Goal: Information Seeking & Learning: Learn about a topic

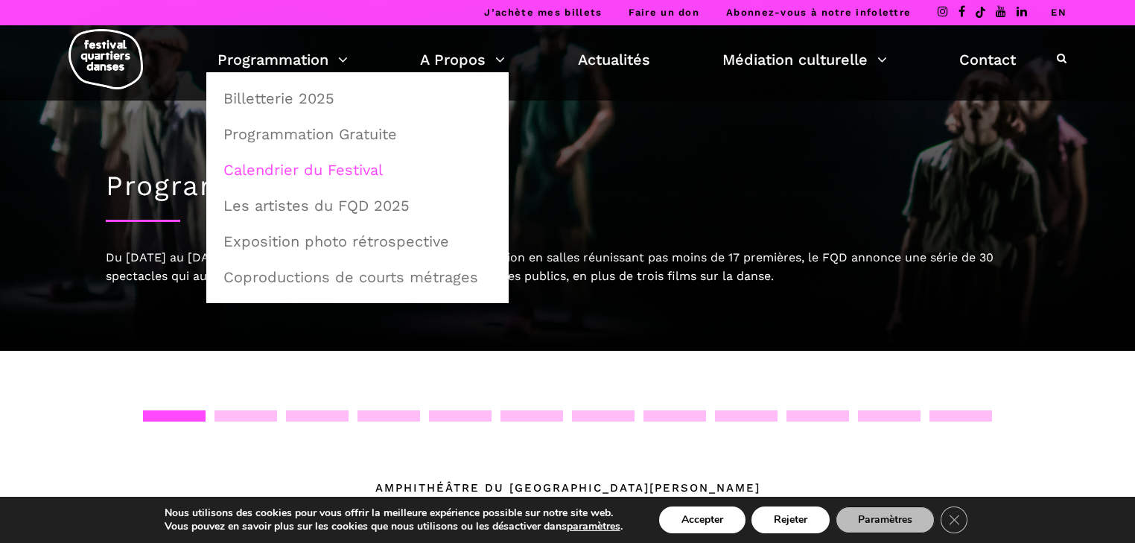
drag, startPoint x: 364, startPoint y: 134, endPoint x: 320, endPoint y: 165, distance: 53.5
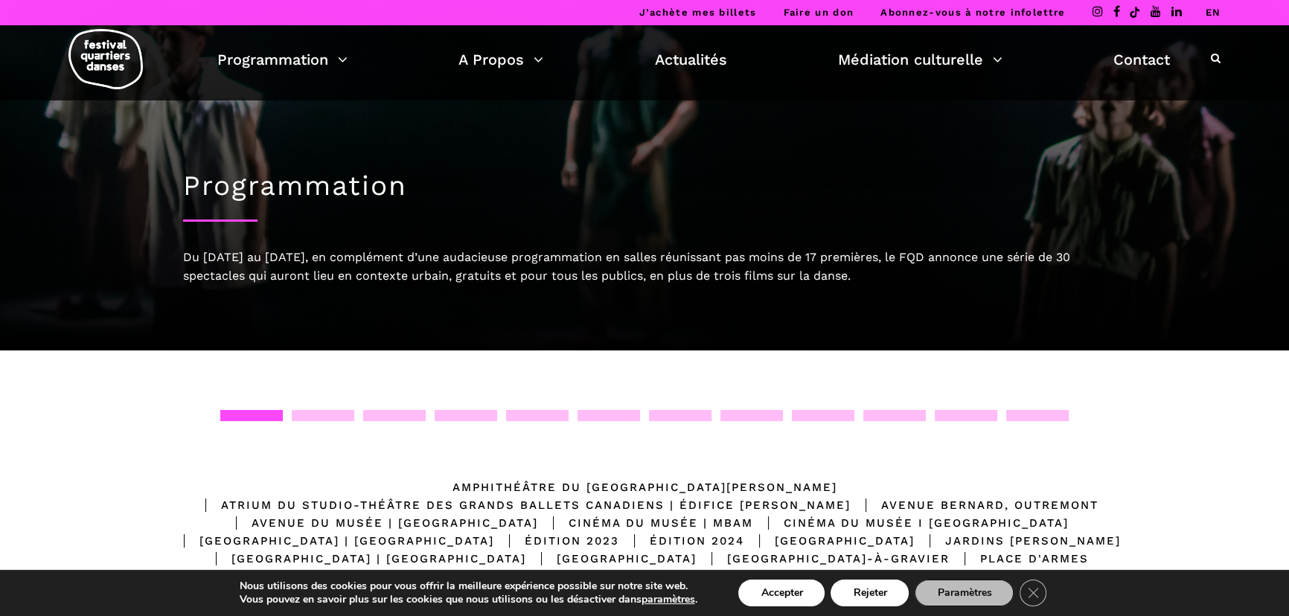
scroll to position [265, 0]
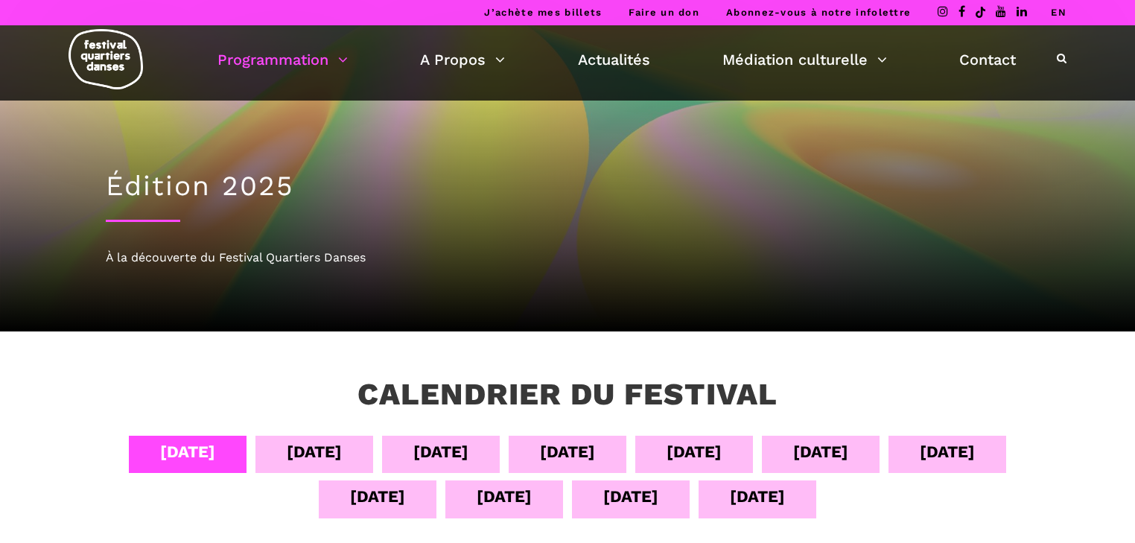
click at [647, 492] on div "13 sept" at bounding box center [630, 496] width 55 height 26
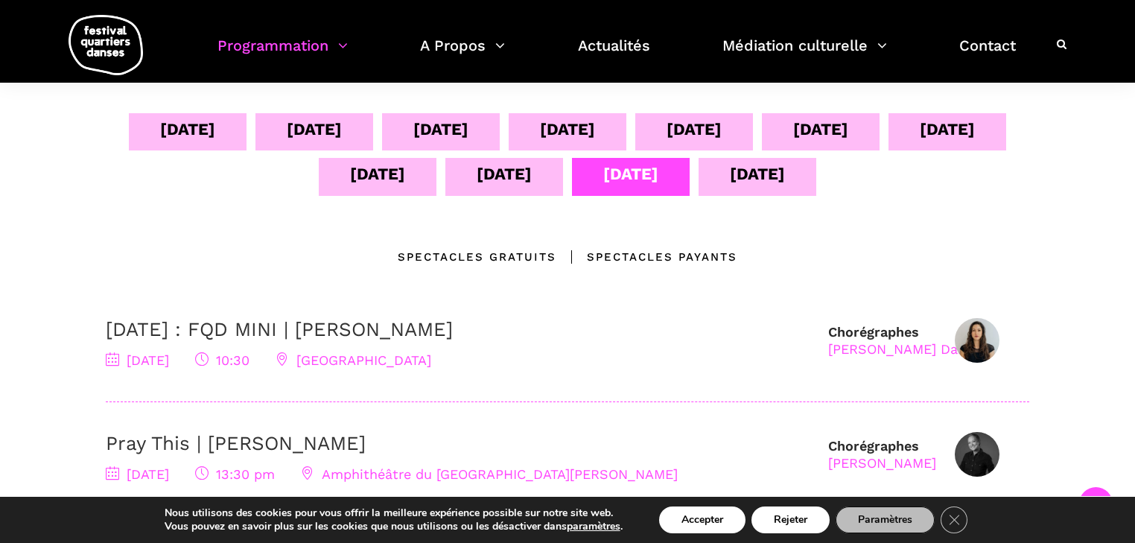
scroll to position [417, 0]
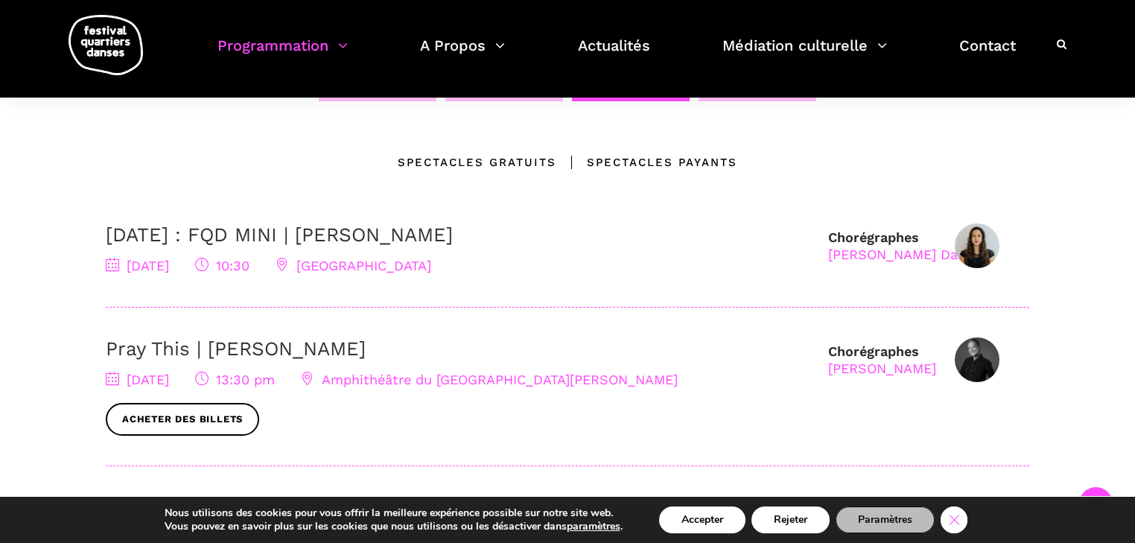
click at [957, 519] on icon "Close GDPR Cookie Banner" at bounding box center [953, 519] width 27 height 22
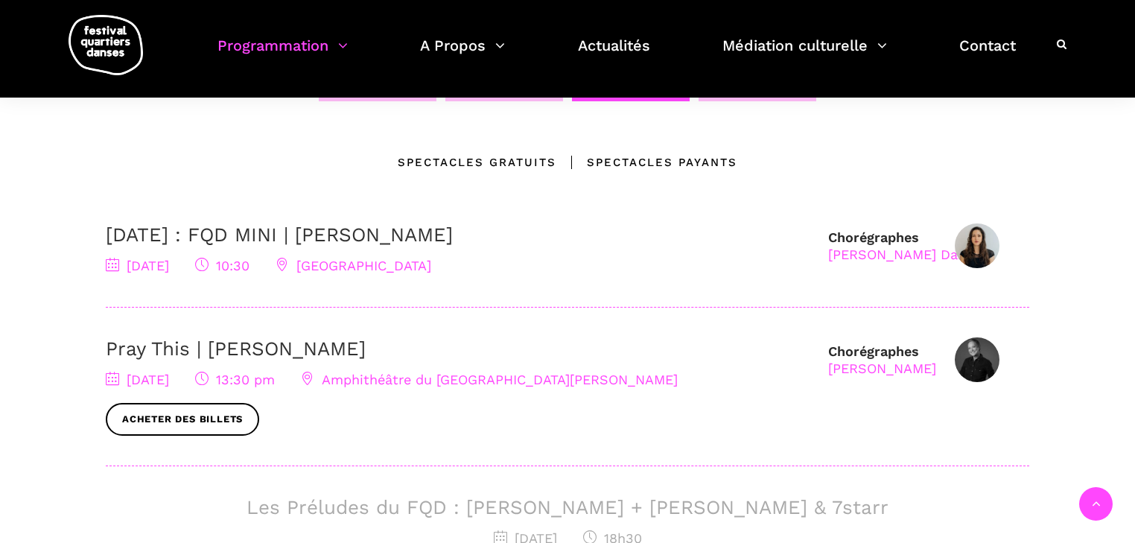
click at [19, 292] on div "Calendrier du festival 04 sept 05 sept 06 sept 07 sept 08 sept 09 sept 10 sept …" at bounding box center [567, 438] width 1135 height 1049
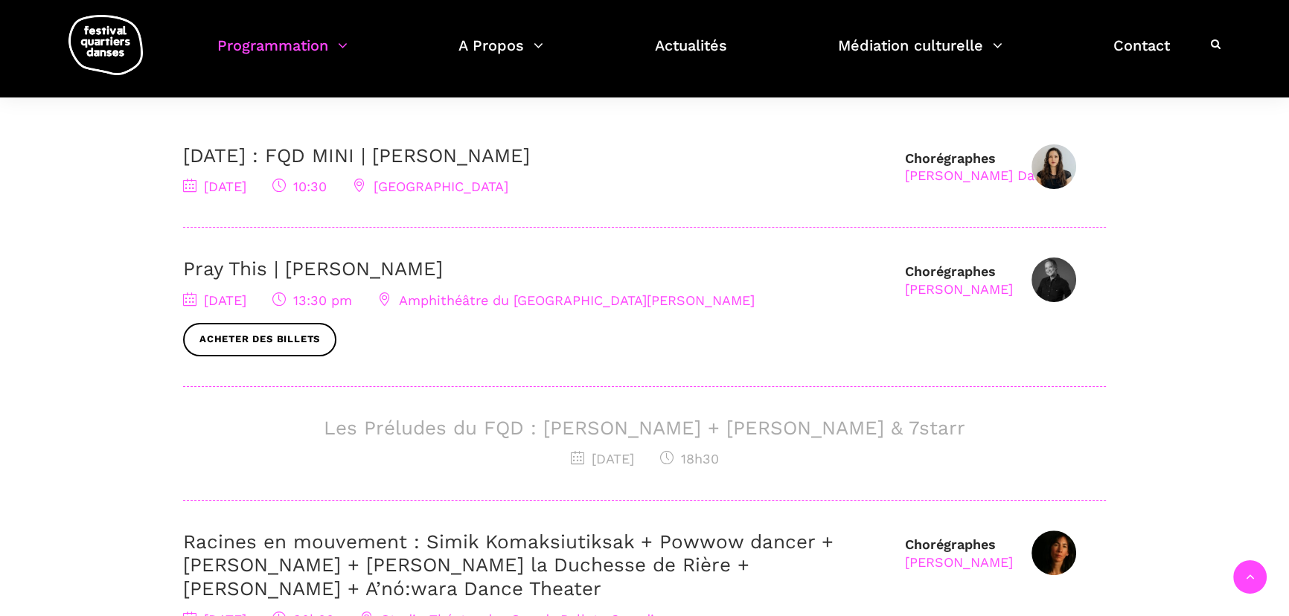
scroll to position [379, 0]
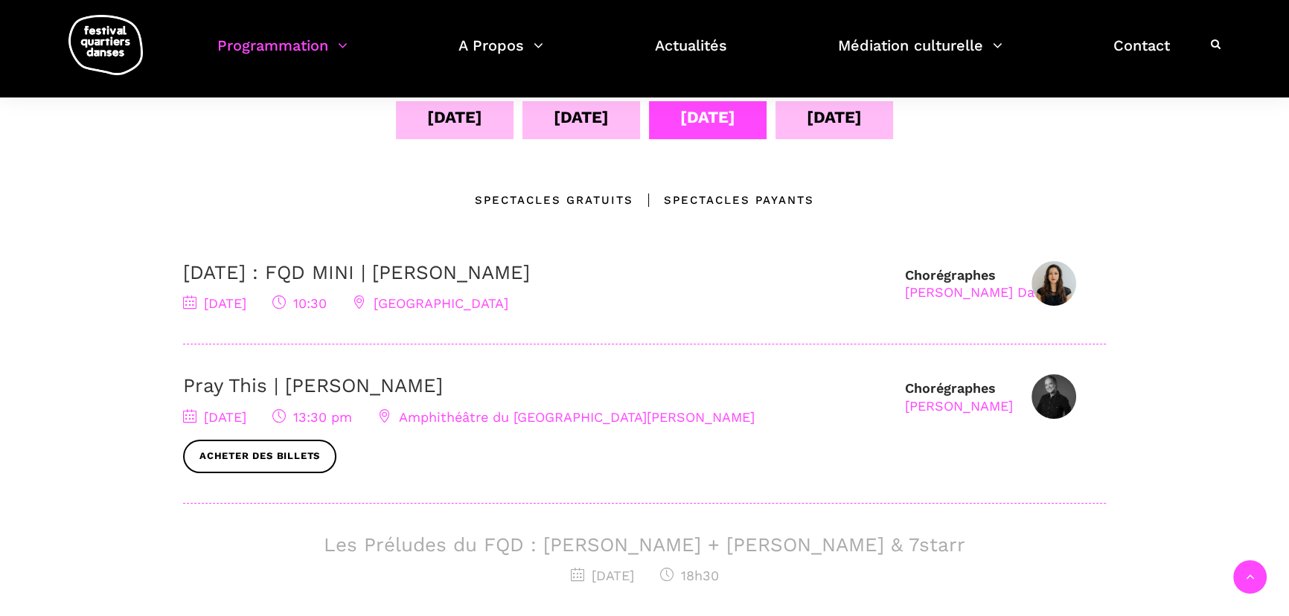
click at [853, 112] on div "14 sept" at bounding box center [834, 117] width 55 height 26
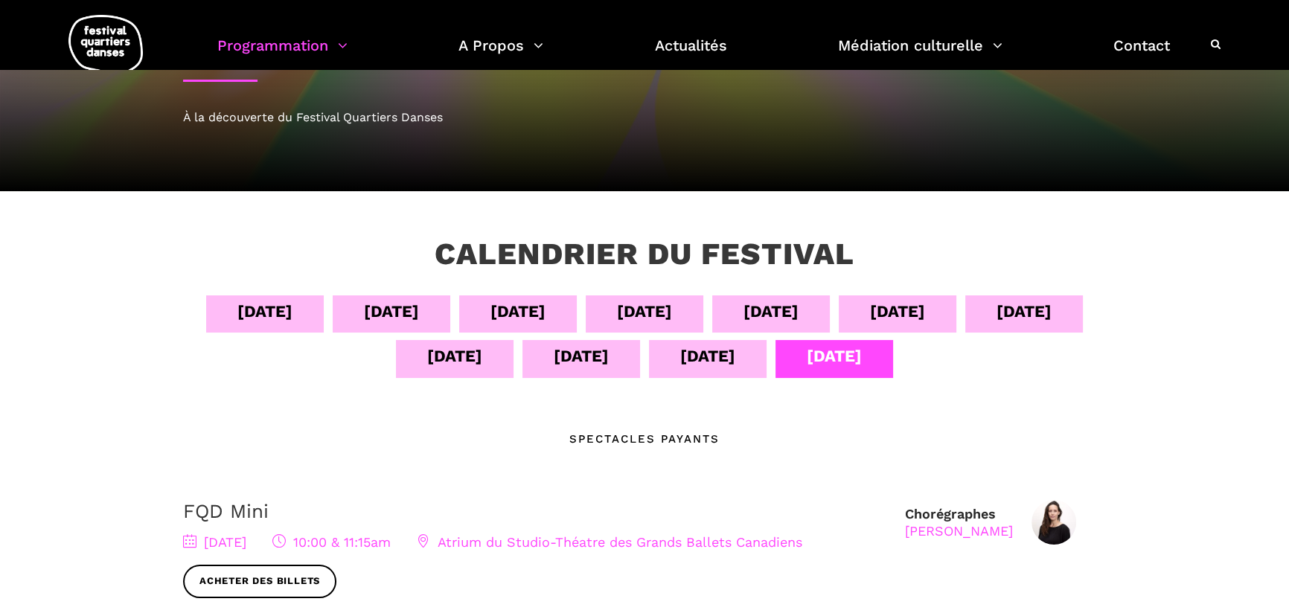
scroll to position [0, 0]
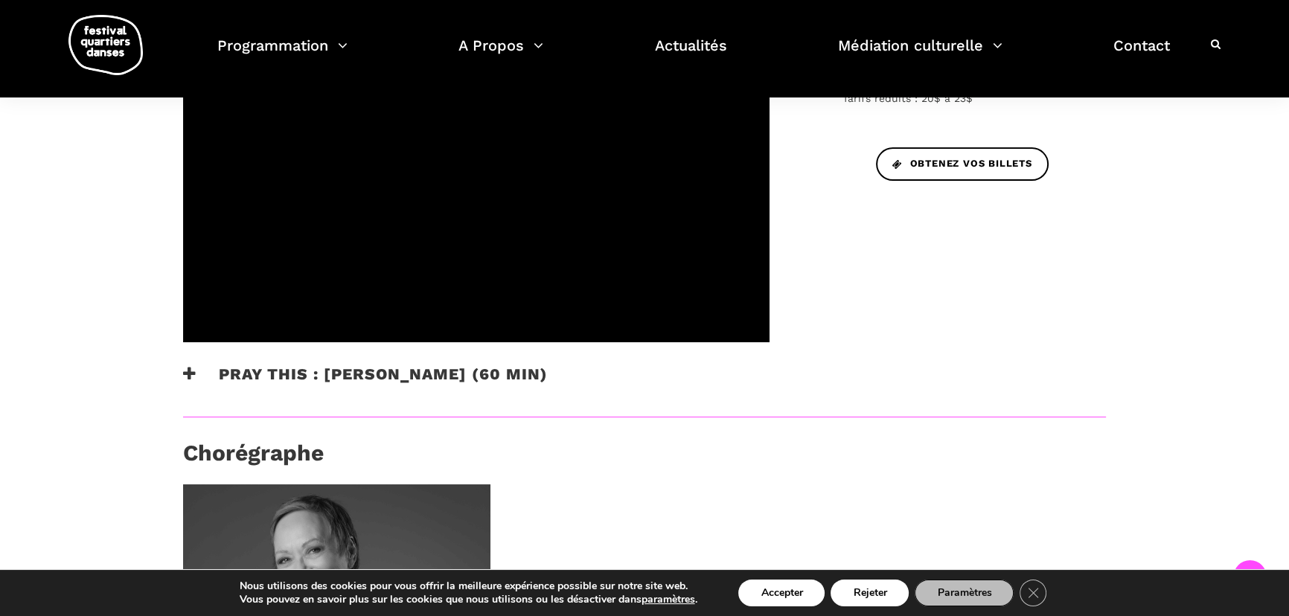
scroll to position [473, 0]
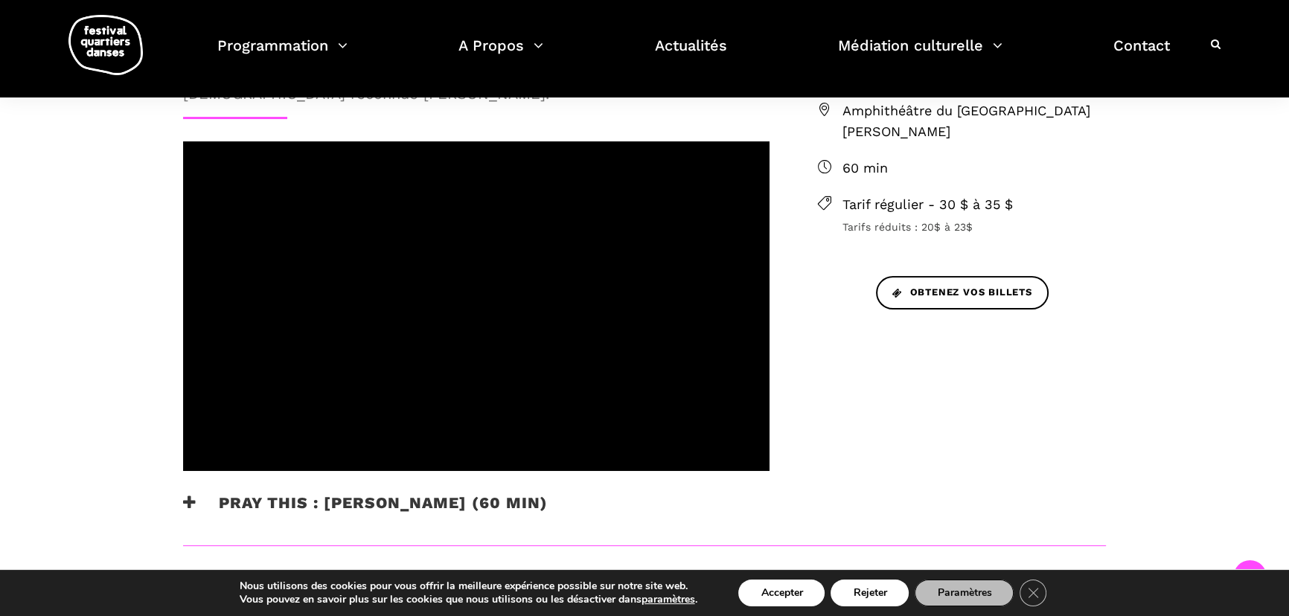
click at [1024, 499] on div "Danse-Théâtre au Musée McCord Stewart Le 13 septembre prochain au Musée McCord …" at bounding box center [644, 455] width 983 height 976
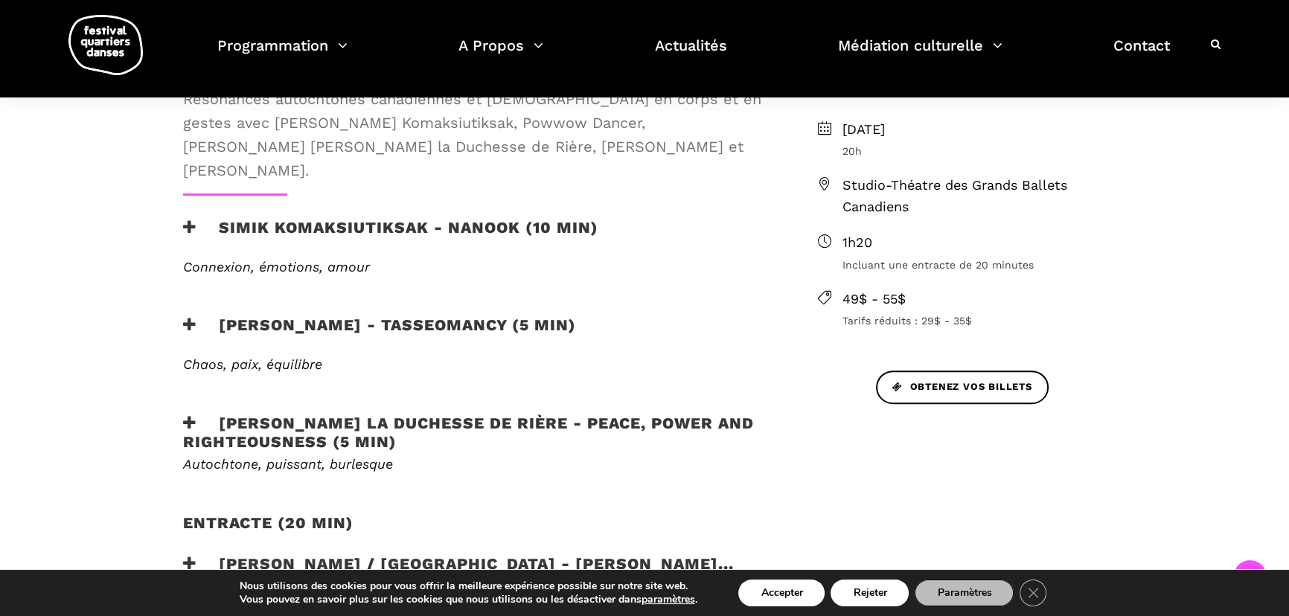
scroll to position [473, 0]
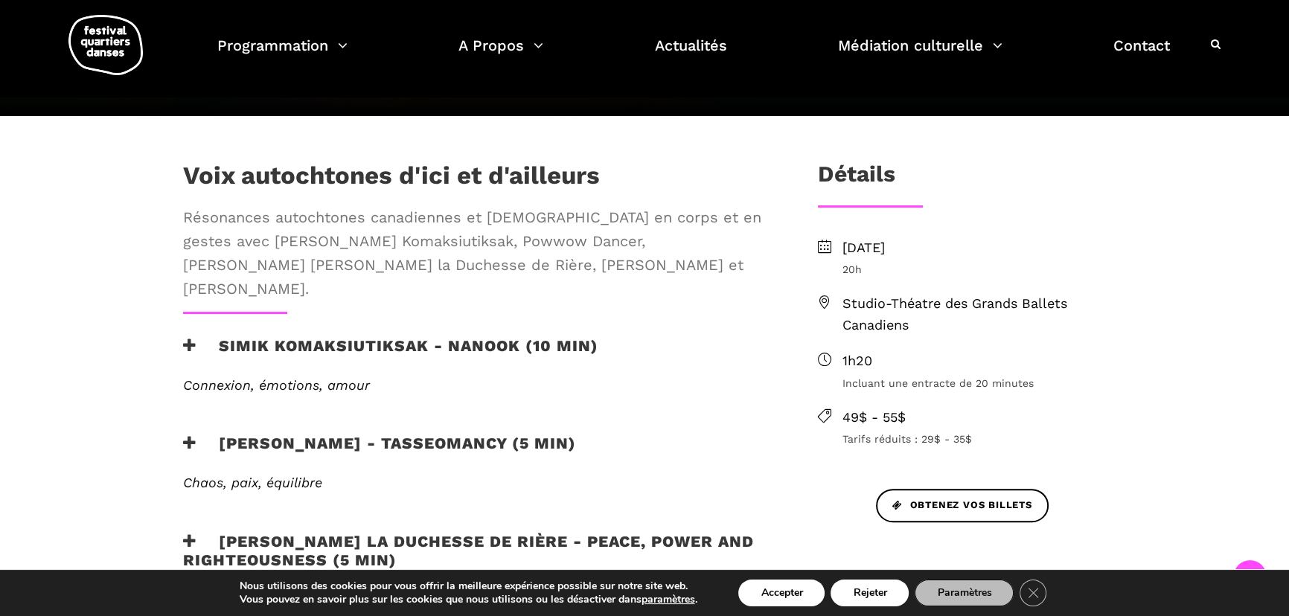
click at [479, 307] on div "Voix autochtones d'ici et d'ailleurs Résonances autochtones canadiennes et aust…" at bounding box center [476, 536] width 616 height 750
click at [476, 336] on h3 "Simik Komaksiutiksak - Nanook (10 min)" at bounding box center [390, 354] width 415 height 37
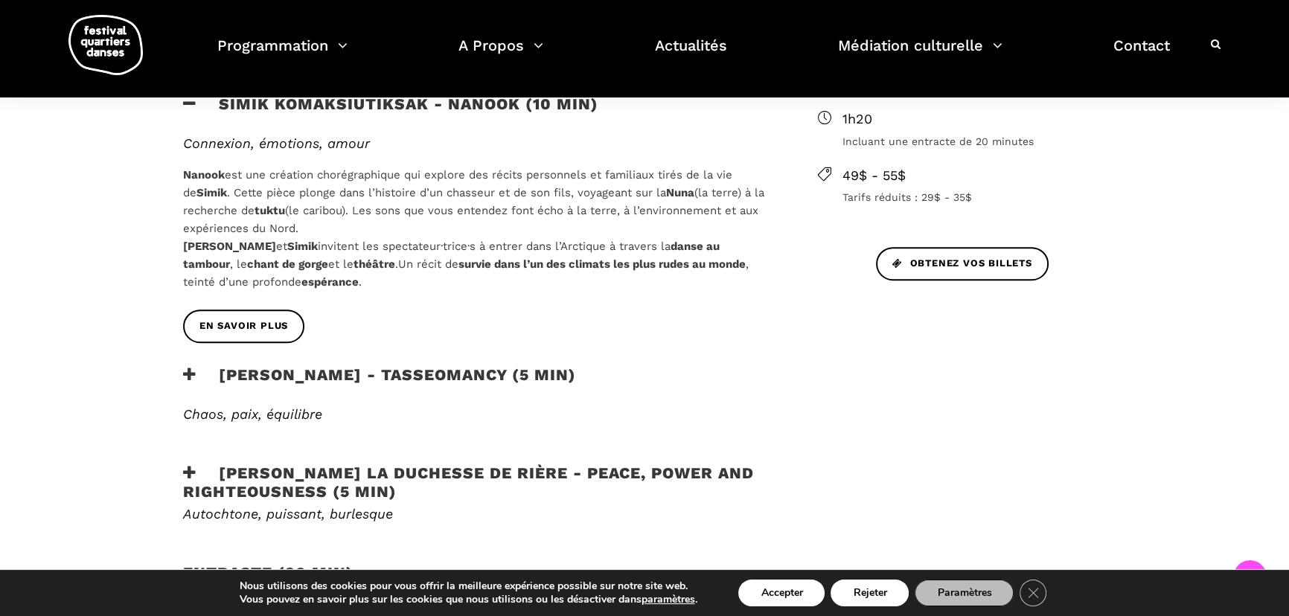
scroll to position [789, 0]
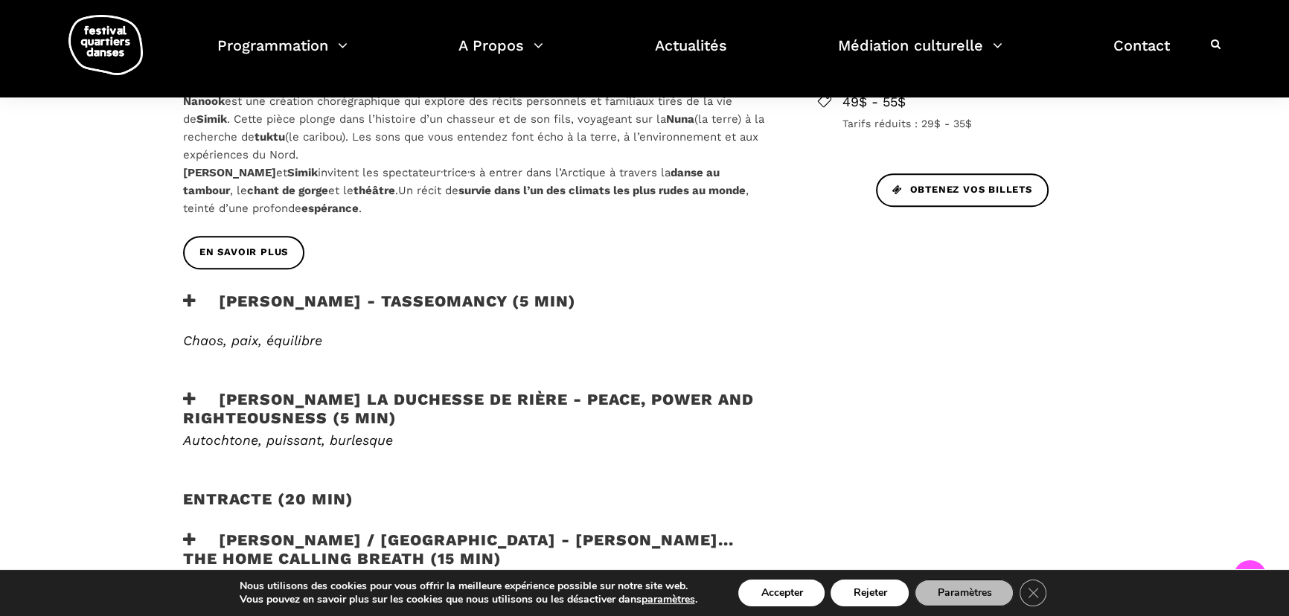
click at [409, 292] on h3 "Marshall Diabo - Tasseomancy (5 min)" at bounding box center [379, 310] width 393 height 37
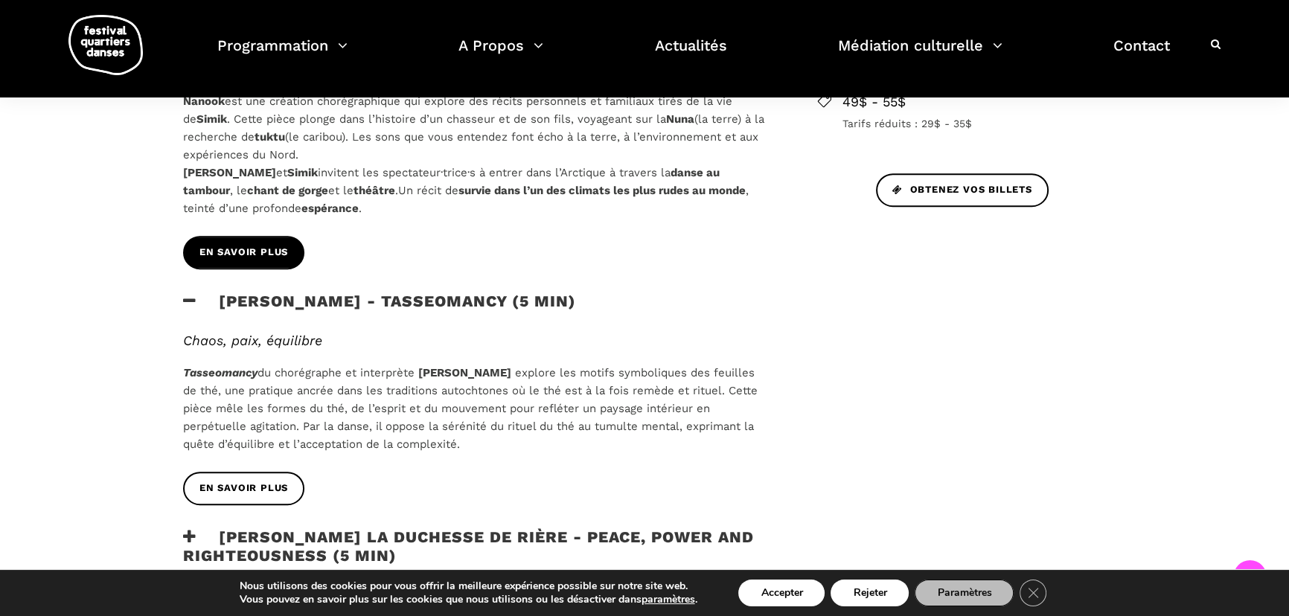
click at [272, 245] on span "EN SAVOIR PLUS" at bounding box center [244, 253] width 89 height 16
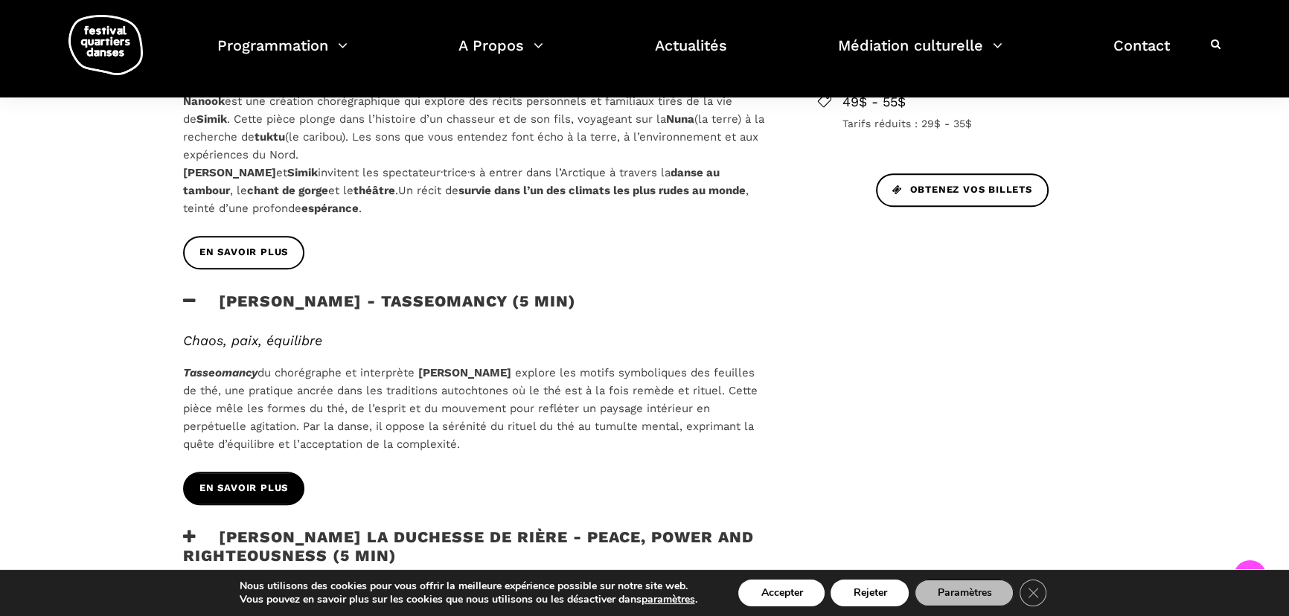
click at [286, 472] on link "EN SAVOIR PLUS" at bounding box center [243, 488] width 121 height 33
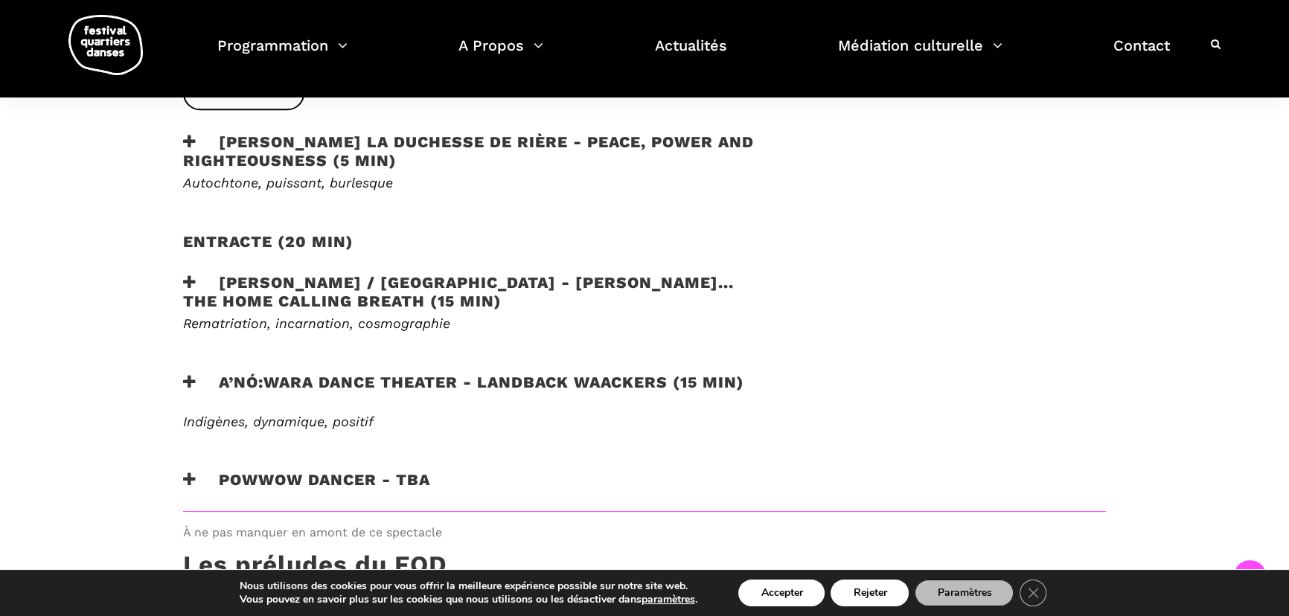
scroll to position [1105, 0]
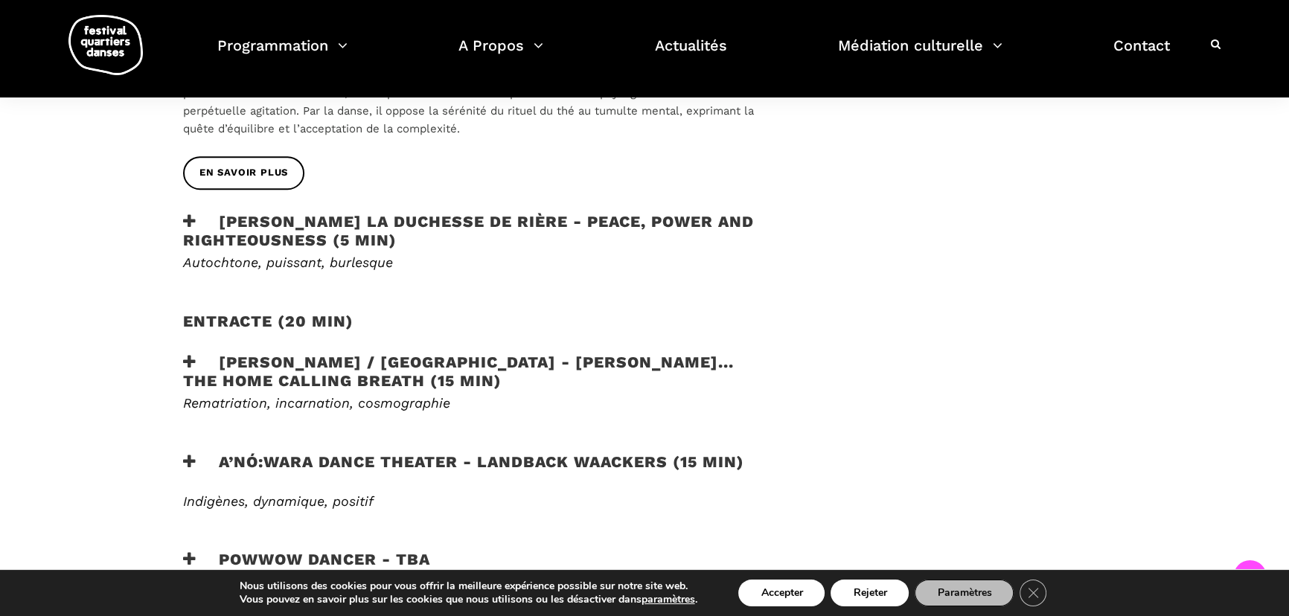
click at [350, 215] on h3 "Lou Lou la Duchesse de Rière - Peace, Power and Righteousness (5 min)" at bounding box center [476, 230] width 587 height 37
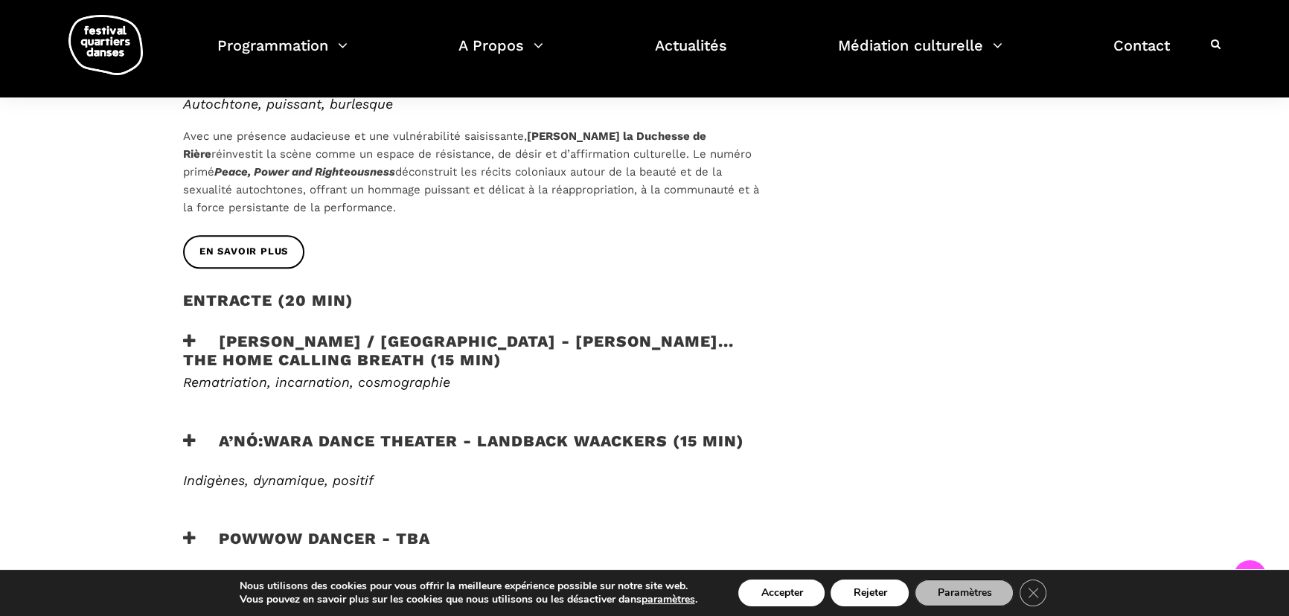
click at [371, 332] on h3 "Victoria Hunt / Australie - HAU KĀINGA... the home calling breath (15 min)" at bounding box center [476, 350] width 587 height 37
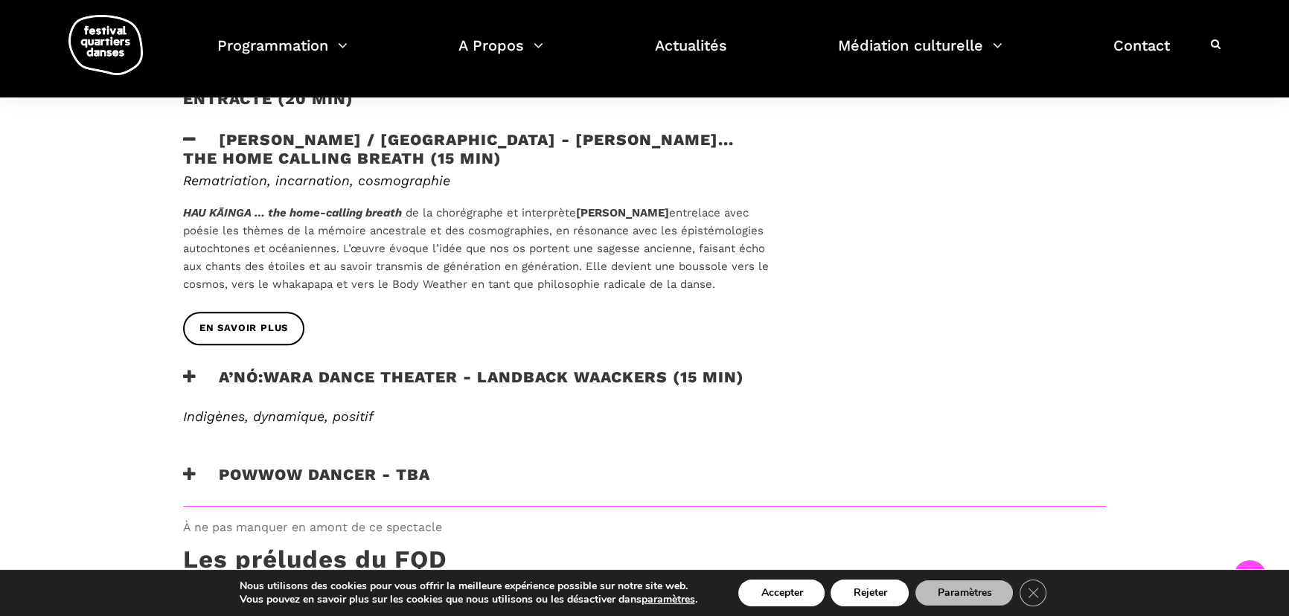
scroll to position [1578, 0]
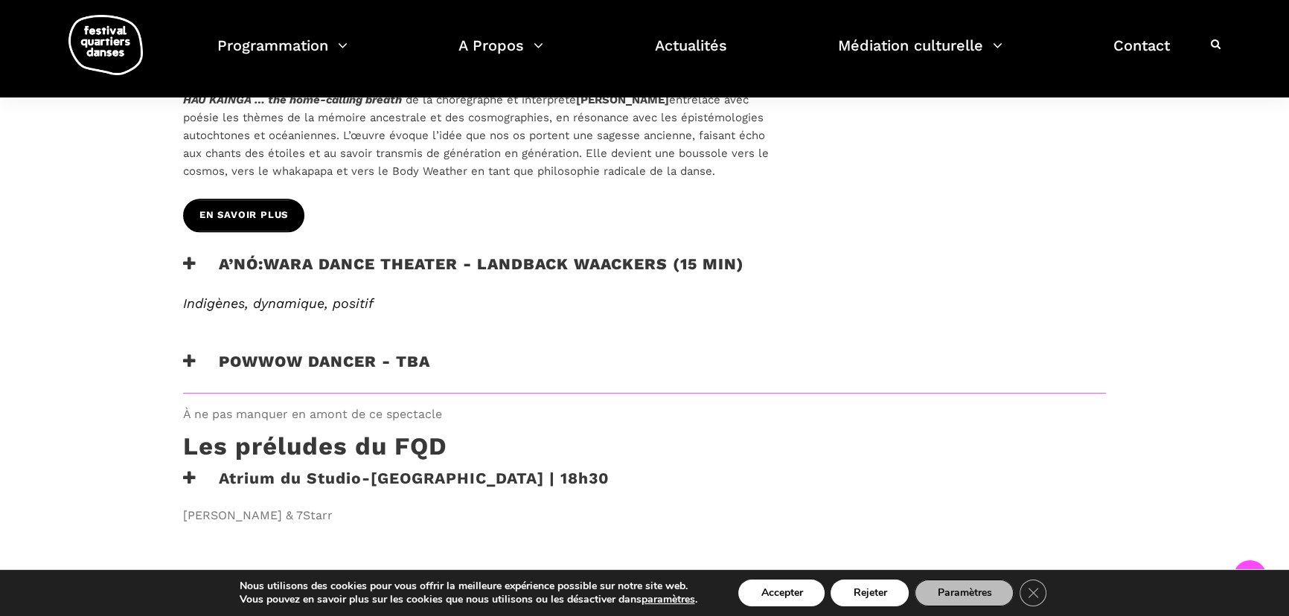
click at [289, 199] on link "EN SAVOIR PLUS" at bounding box center [243, 215] width 121 height 33
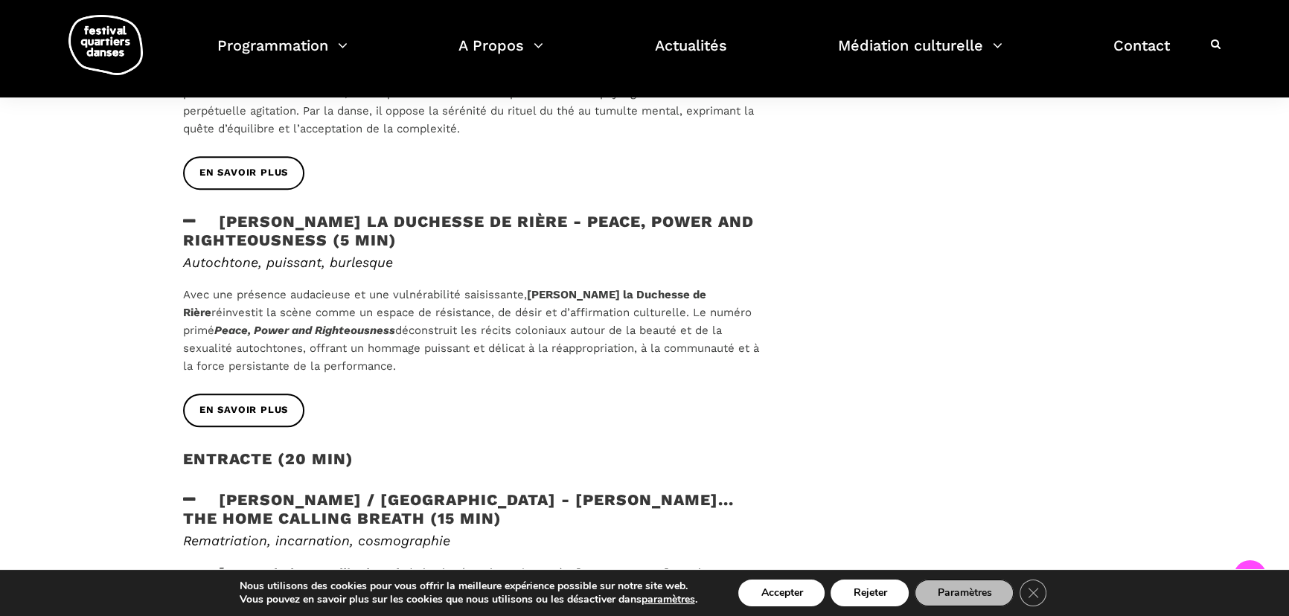
scroll to position [316, 0]
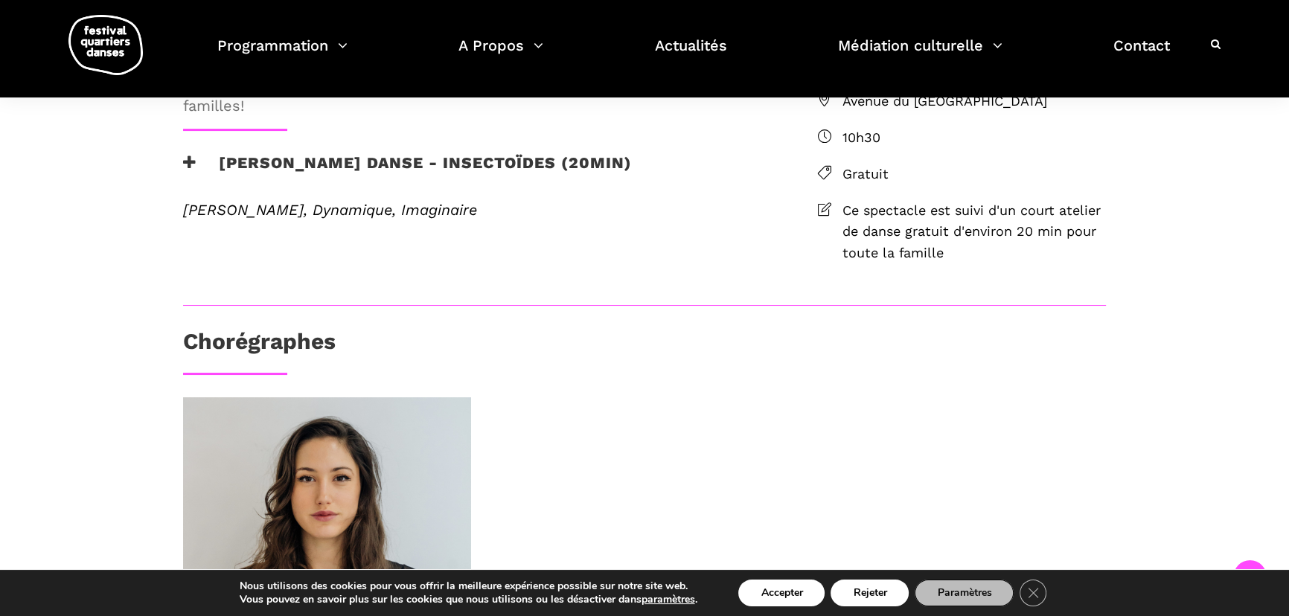
scroll to position [316, 0]
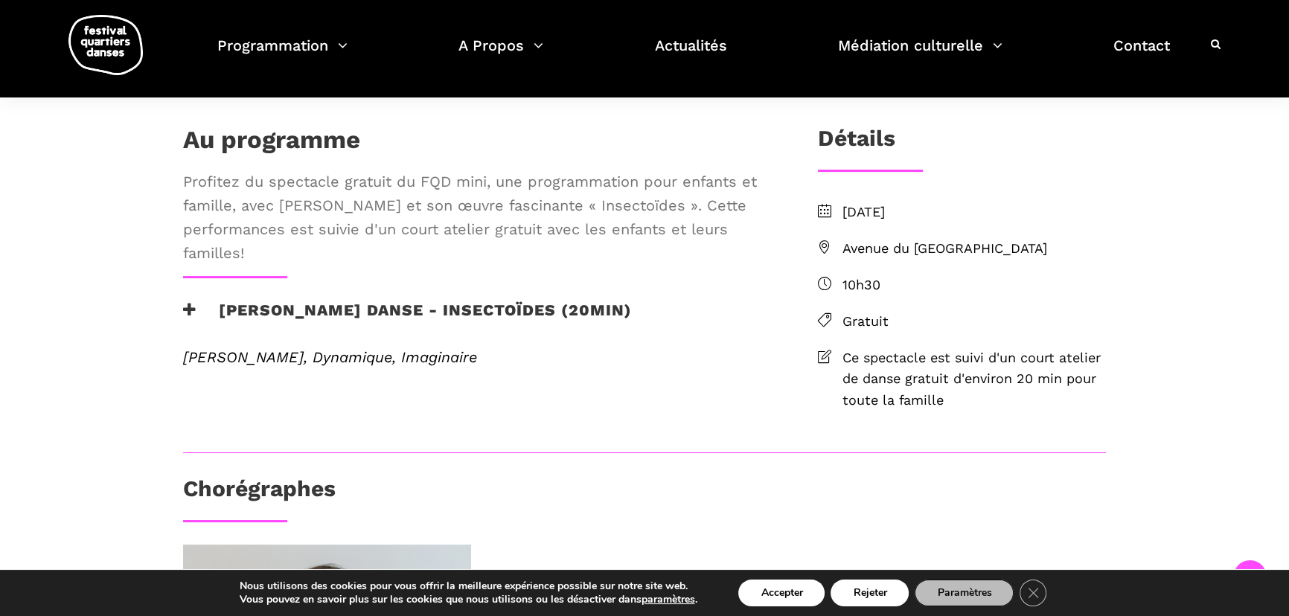
click at [484, 338] on h3 "Pauline Berndsen Danse - Insectoïdes (20min)" at bounding box center [407, 319] width 449 height 37
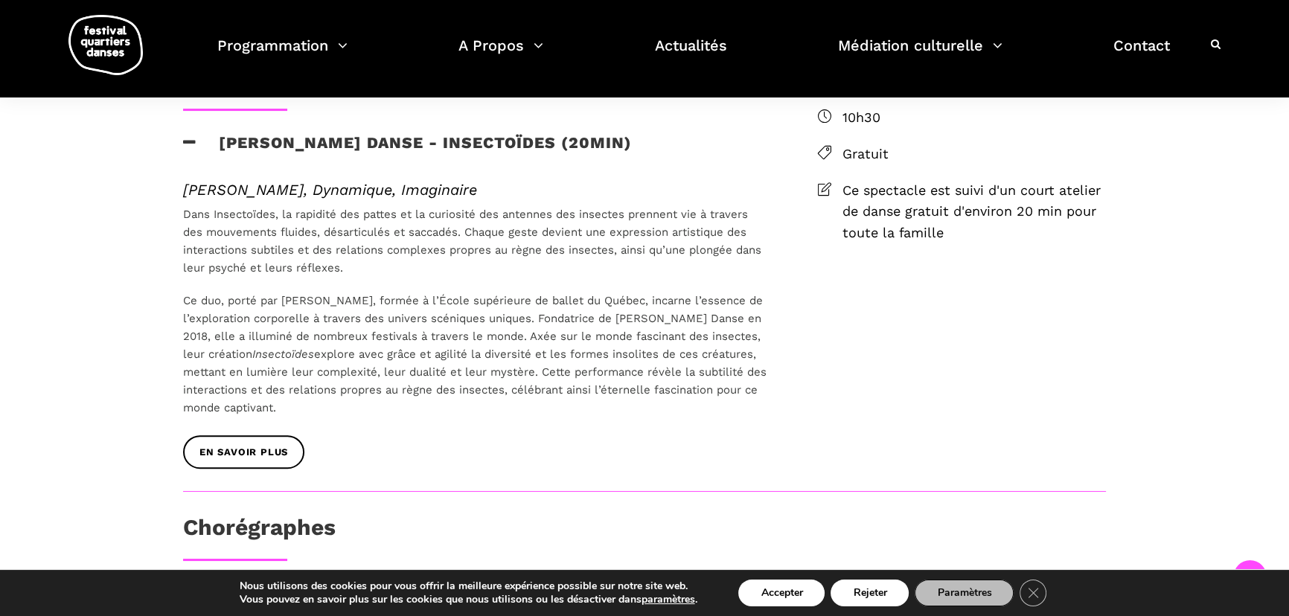
scroll to position [473, 0]
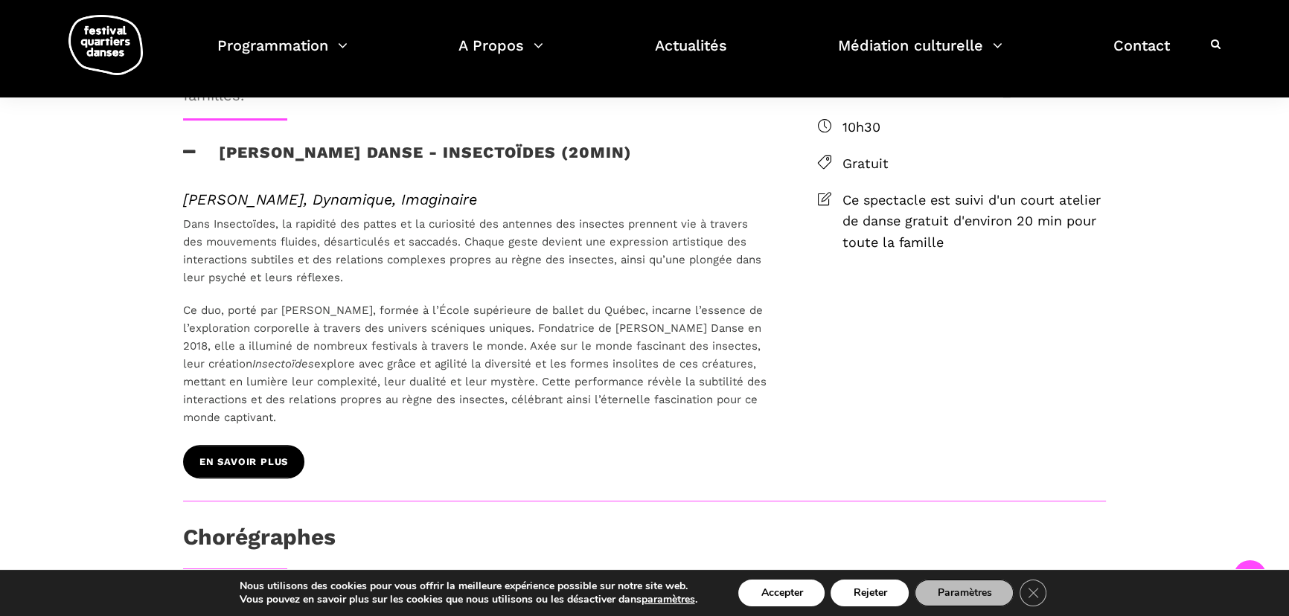
click at [234, 470] on span "EN SAVOIR PLUS" at bounding box center [244, 463] width 89 height 16
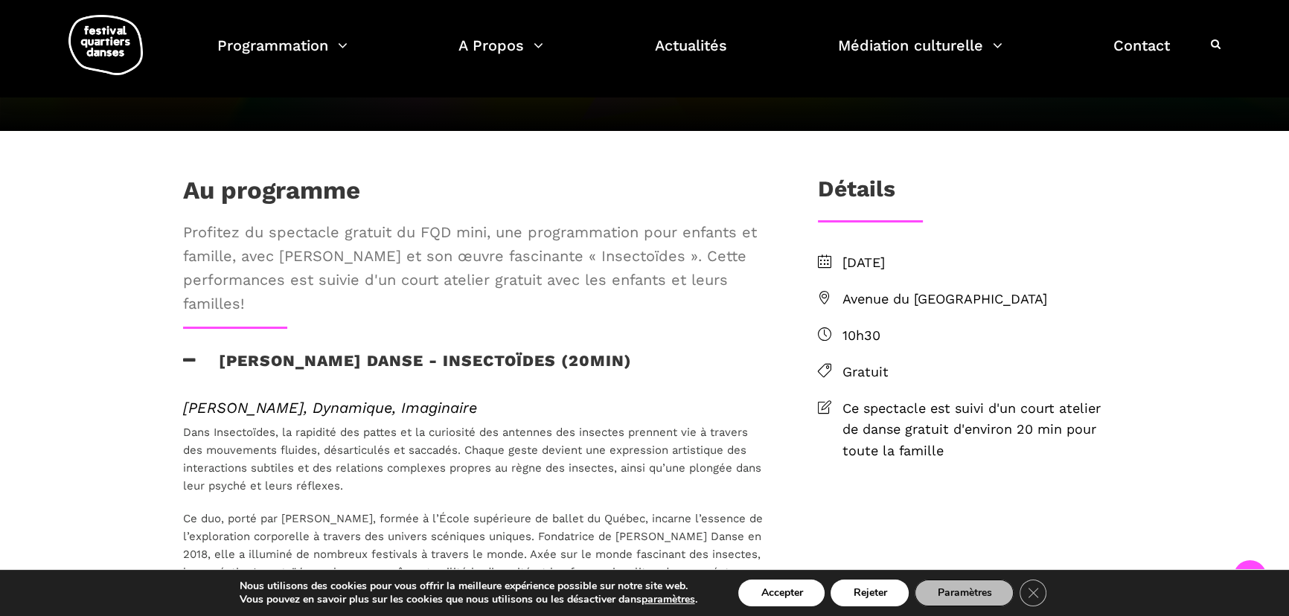
scroll to position [316, 0]
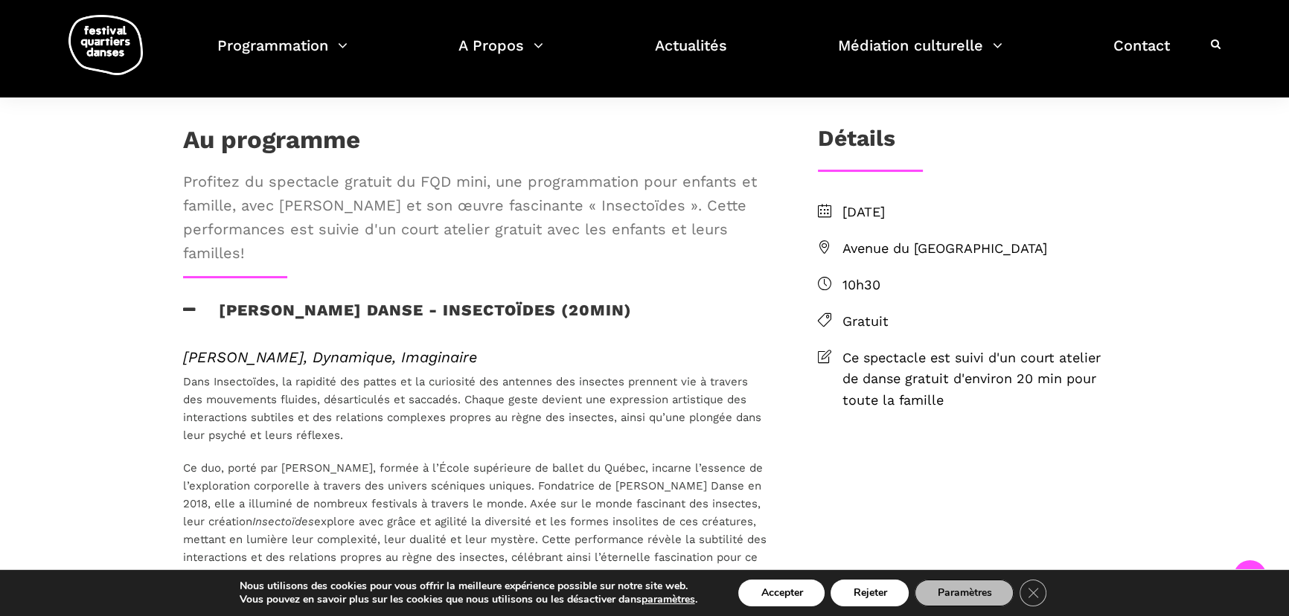
click at [610, 326] on div "Au programme Profitez du spectacle gratuit du FQD mini, une programmation pour …" at bounding box center [476, 392] width 616 height 534
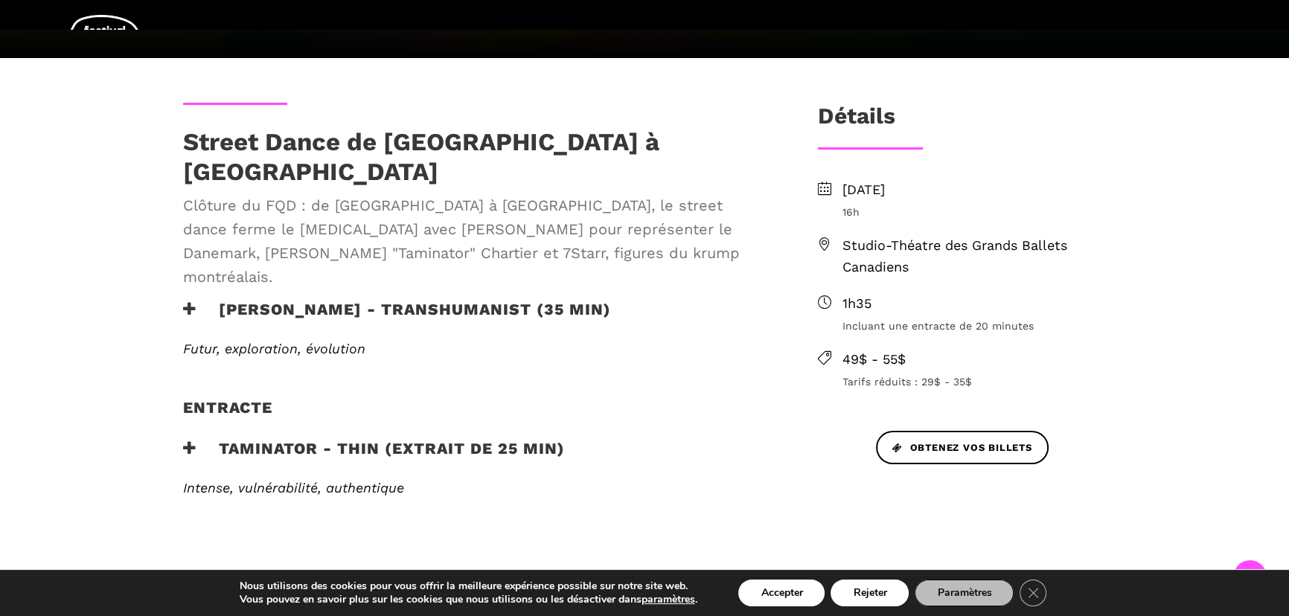
scroll to position [631, 0]
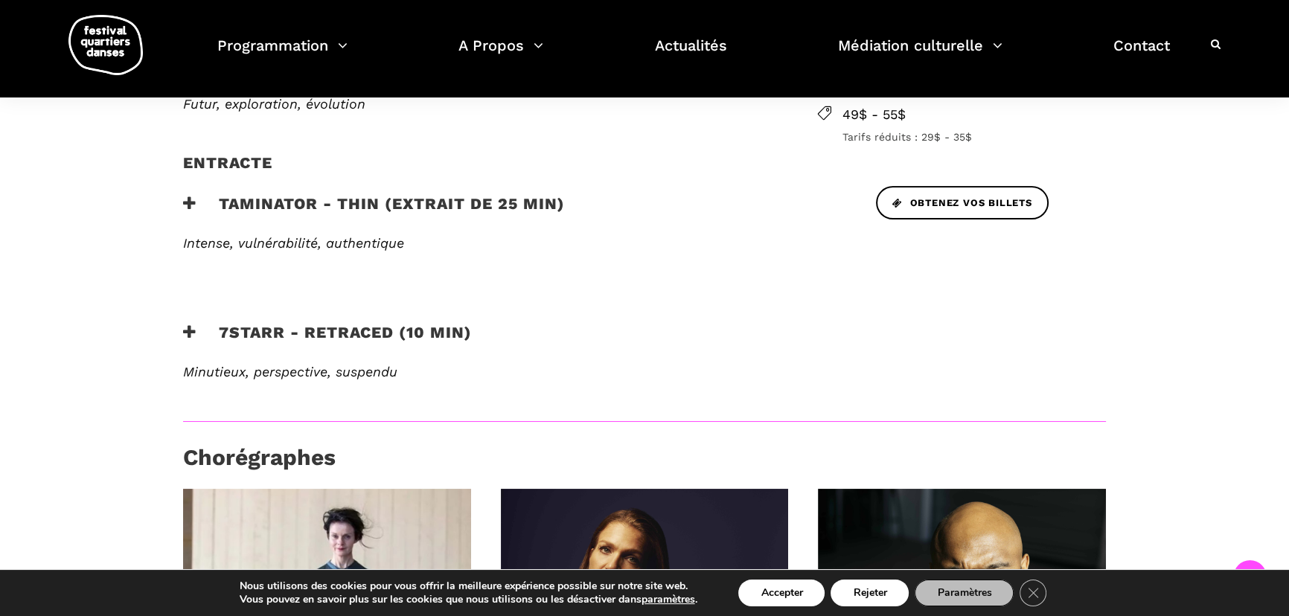
click at [426, 323] on h3 "7Starr - Retraced (10 min)" at bounding box center [327, 341] width 289 height 37
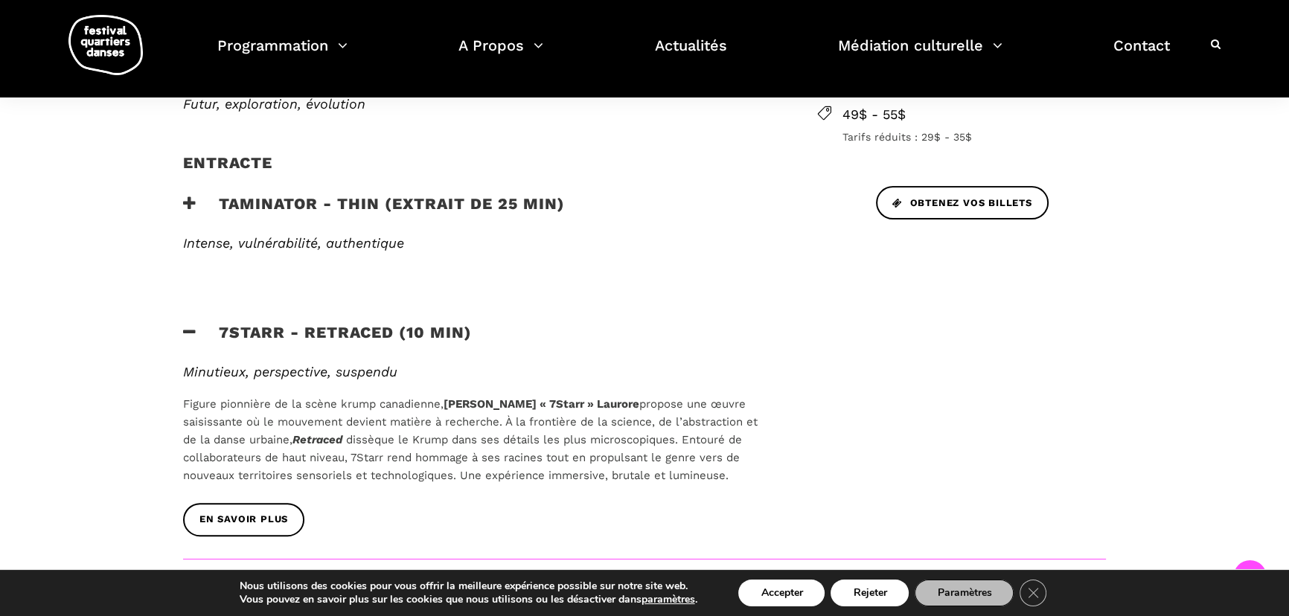
click at [514, 194] on h3 "Taminator - Thin (extrait de 25 min)" at bounding box center [374, 212] width 382 height 37
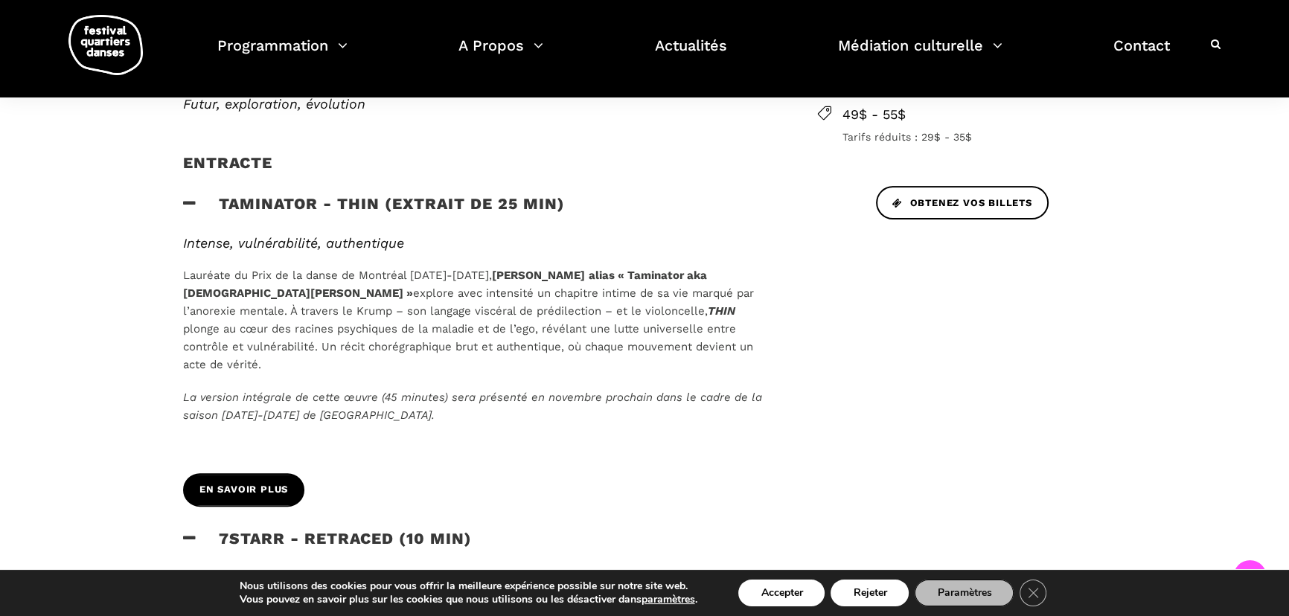
click at [288, 473] on link "En savoir plus" at bounding box center [243, 489] width 121 height 33
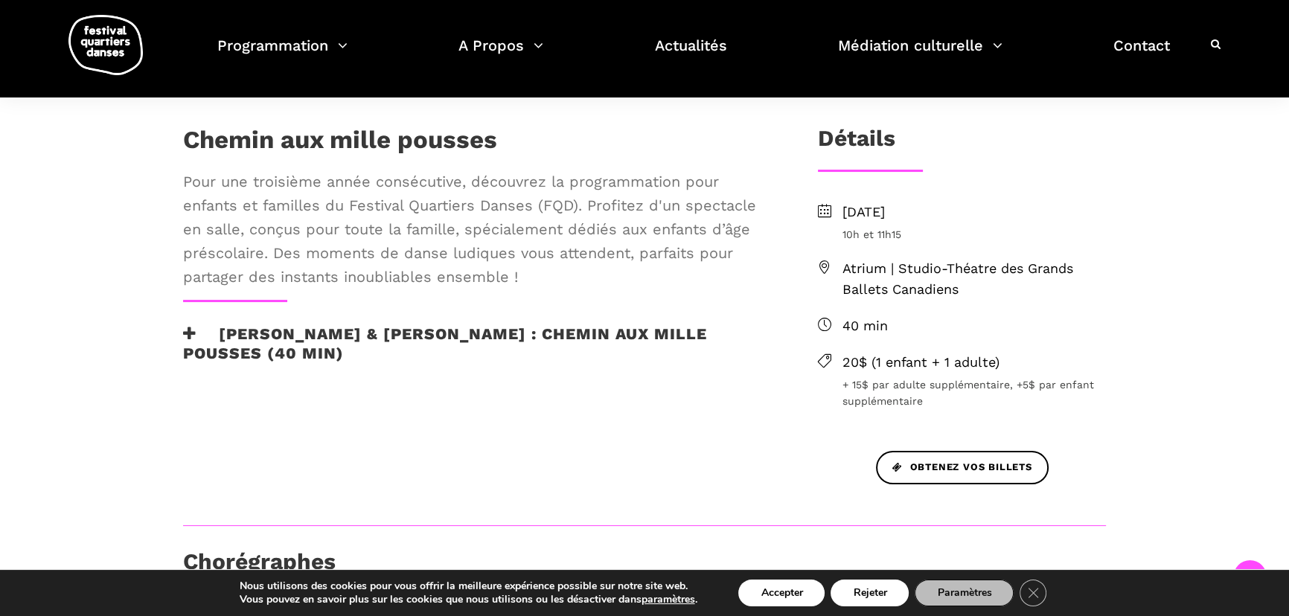
click at [349, 360] on h3 "Alexandra Caron & Emmanuelle Lizère : Chemin aux mille pousses (40 min)" at bounding box center [476, 343] width 587 height 37
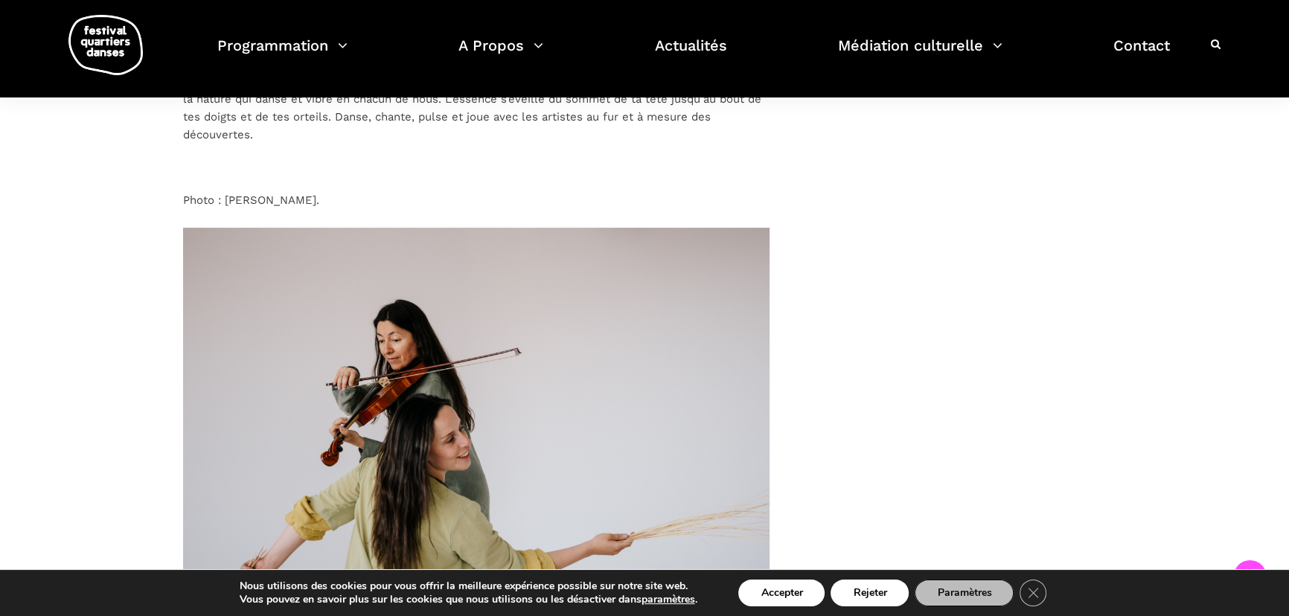
scroll to position [316, 0]
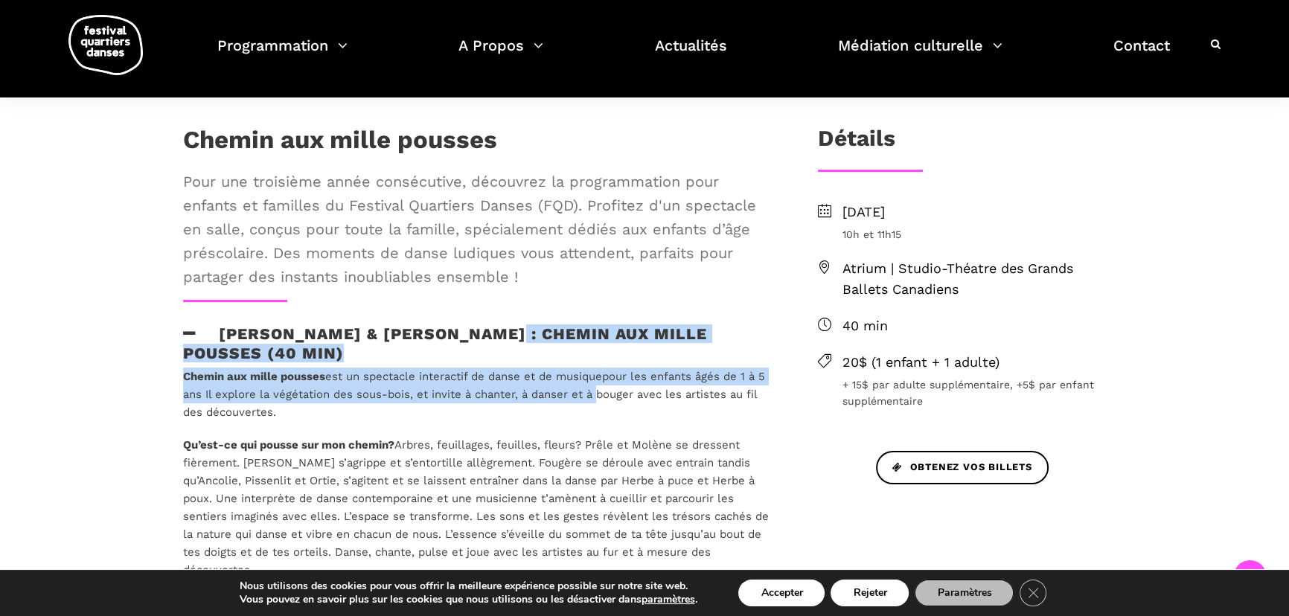
drag, startPoint x: 543, startPoint y: 339, endPoint x: 604, endPoint y: 393, distance: 80.7
click at [603, 393] on div "Chemin aux mille pousses Pour une troisième année consécutive, découvrez la pro…" at bounding box center [476, 625] width 616 height 1000
click at [604, 393] on span "pour les enfants âgés de 1 à 5 ans Il explore la végétation des sous-bois, et i…" at bounding box center [474, 394] width 582 height 49
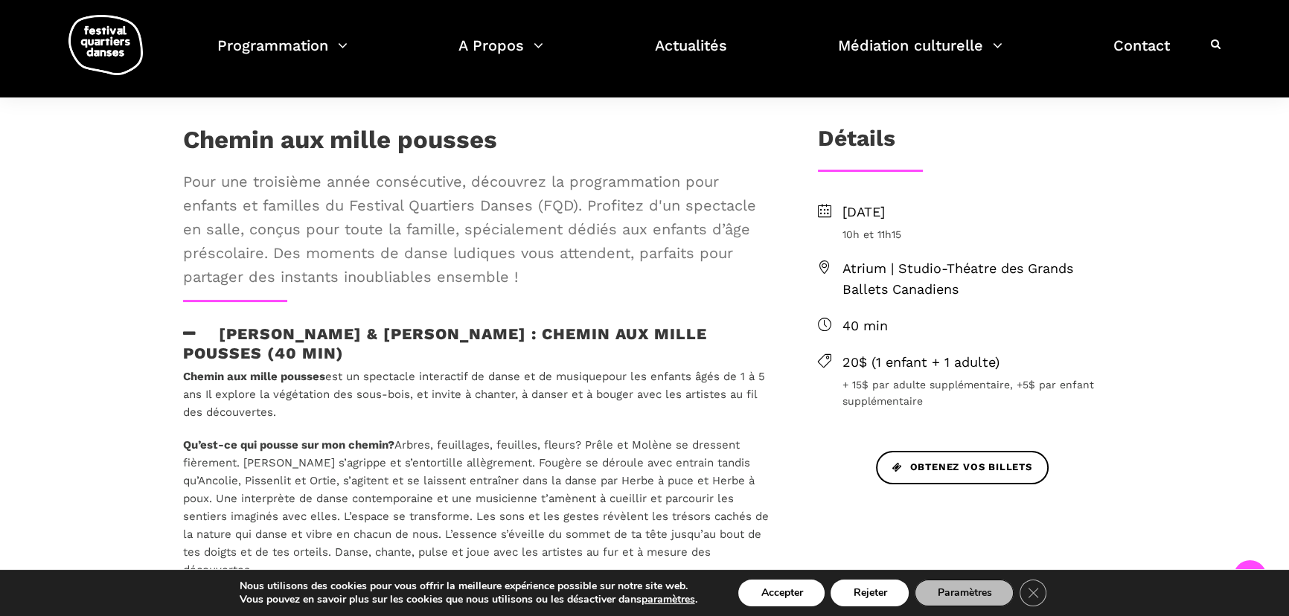
click at [496, 412] on p "Chemin aux mille pousses est un spectacle interactif de danse et de musique pou…" at bounding box center [476, 395] width 587 height 54
click at [499, 392] on span "pour les enfants âgés de 1 à 5 ans Il explore la végétation des sous-bois, et i…" at bounding box center [474, 394] width 582 height 49
click at [553, 415] on p "Chemin aux mille pousses est un spectacle interactif de danse et de musique pou…" at bounding box center [476, 395] width 587 height 54
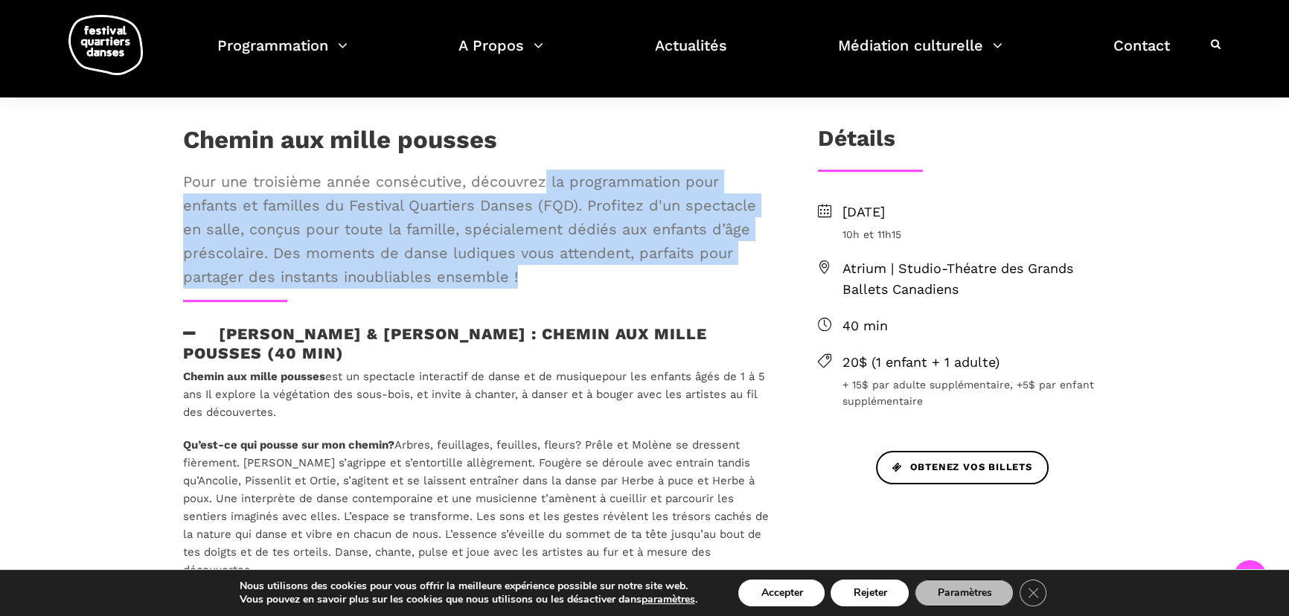
drag, startPoint x: 546, startPoint y: 176, endPoint x: 662, endPoint y: 284, distance: 158.0
click at [662, 284] on span "Pour une troisième année consécutive, découvrez la programmation pour enfants e…" at bounding box center [476, 229] width 587 height 119
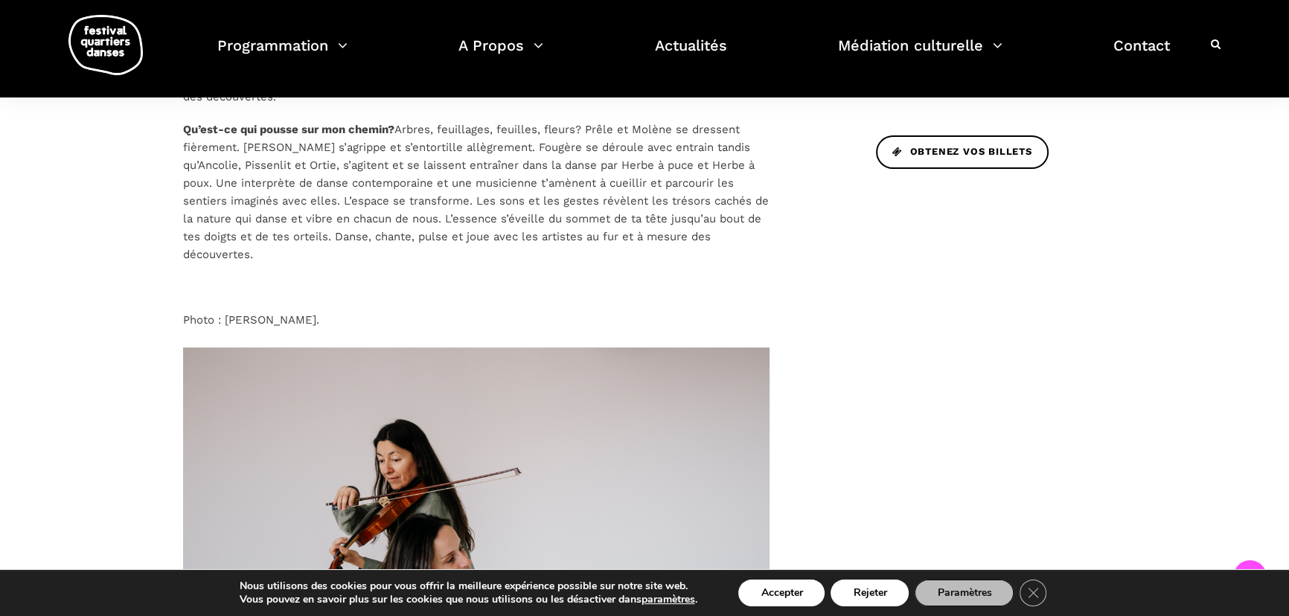
scroll to position [947, 0]
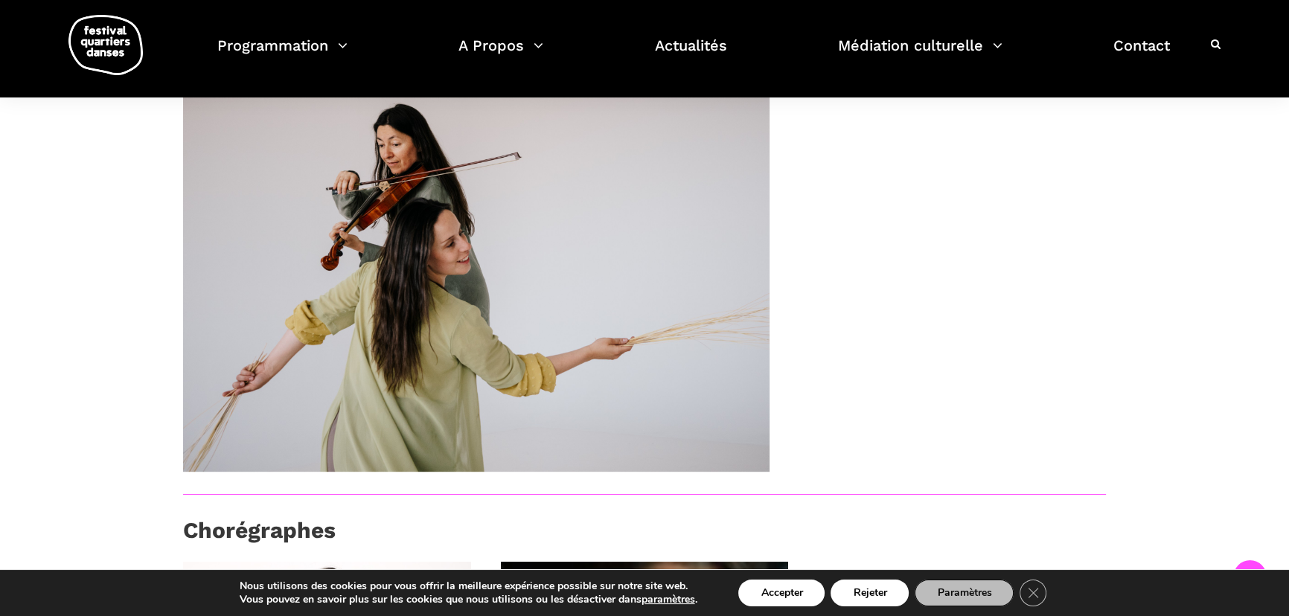
click at [905, 272] on div "Chemin aux mille pousses Pour une troisième année consécutive, découvrez la pro…" at bounding box center [644, 196] width 983 height 1404
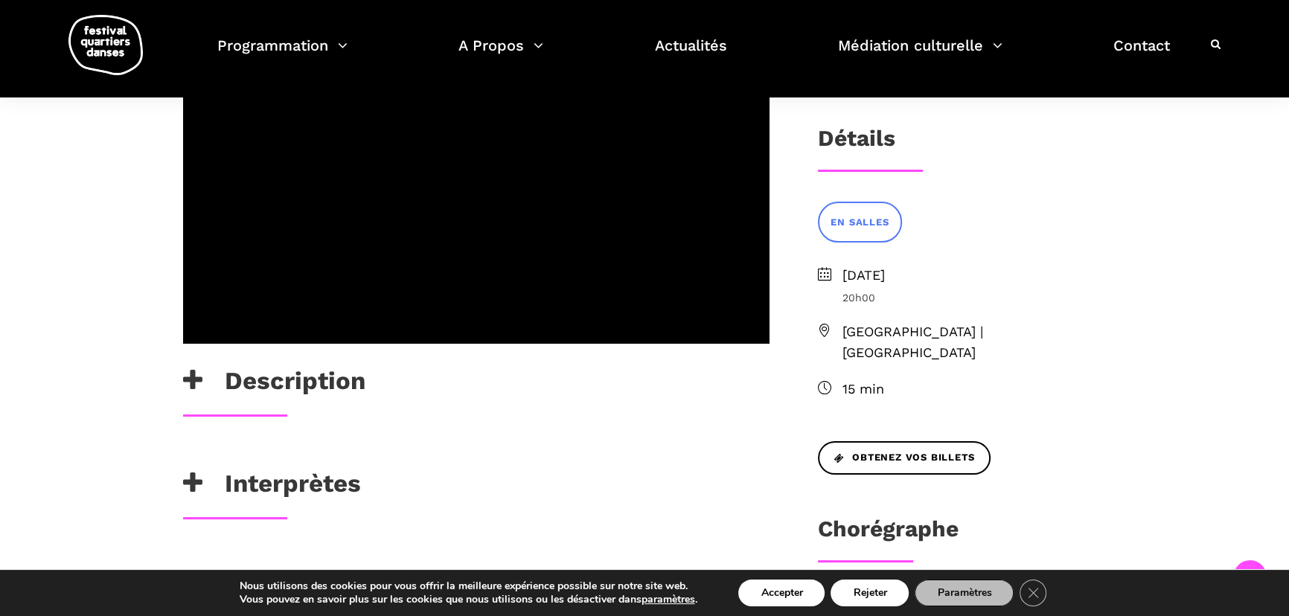
scroll to position [157, 0]
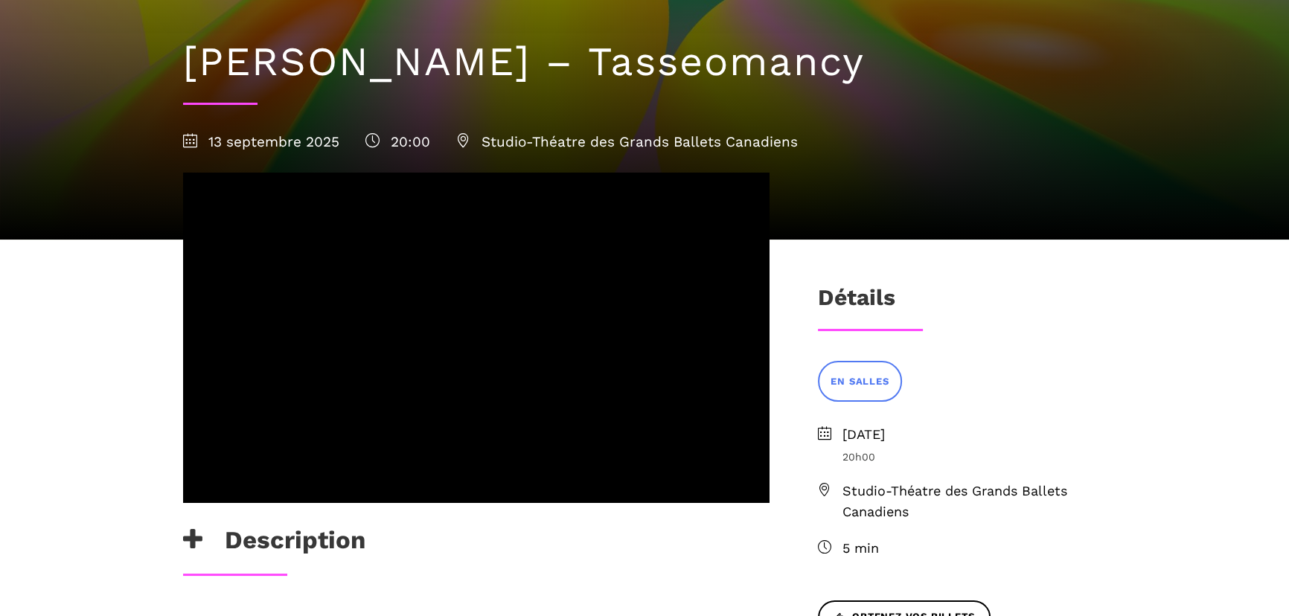
scroll to position [157, 0]
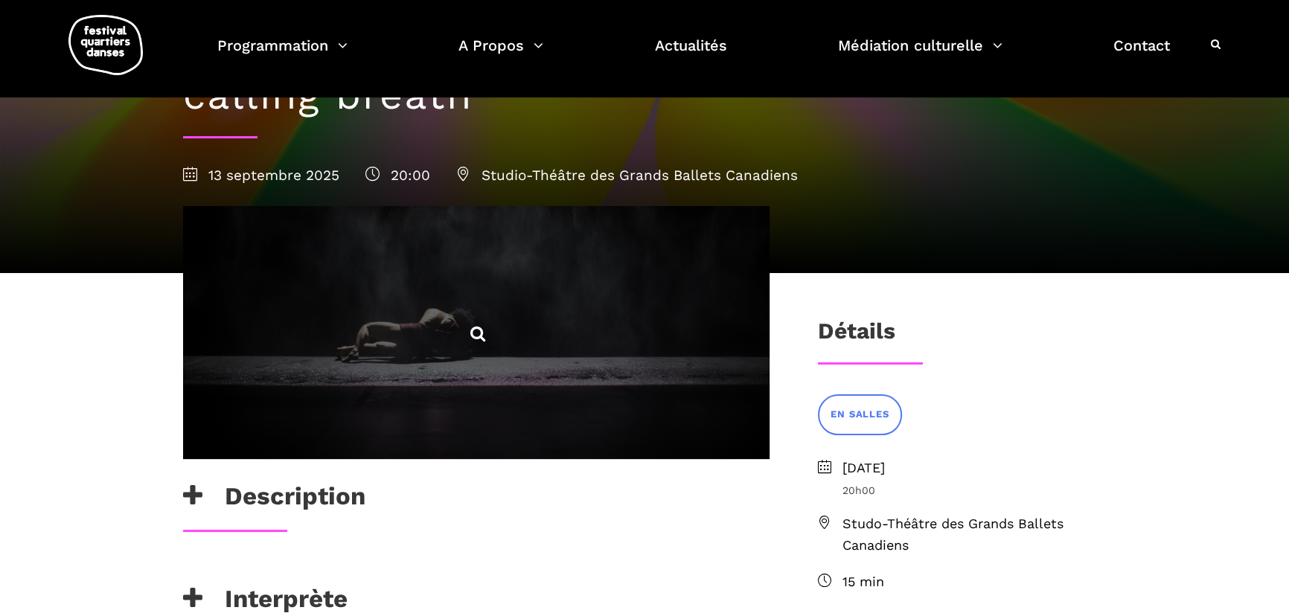
scroll to position [473, 0]
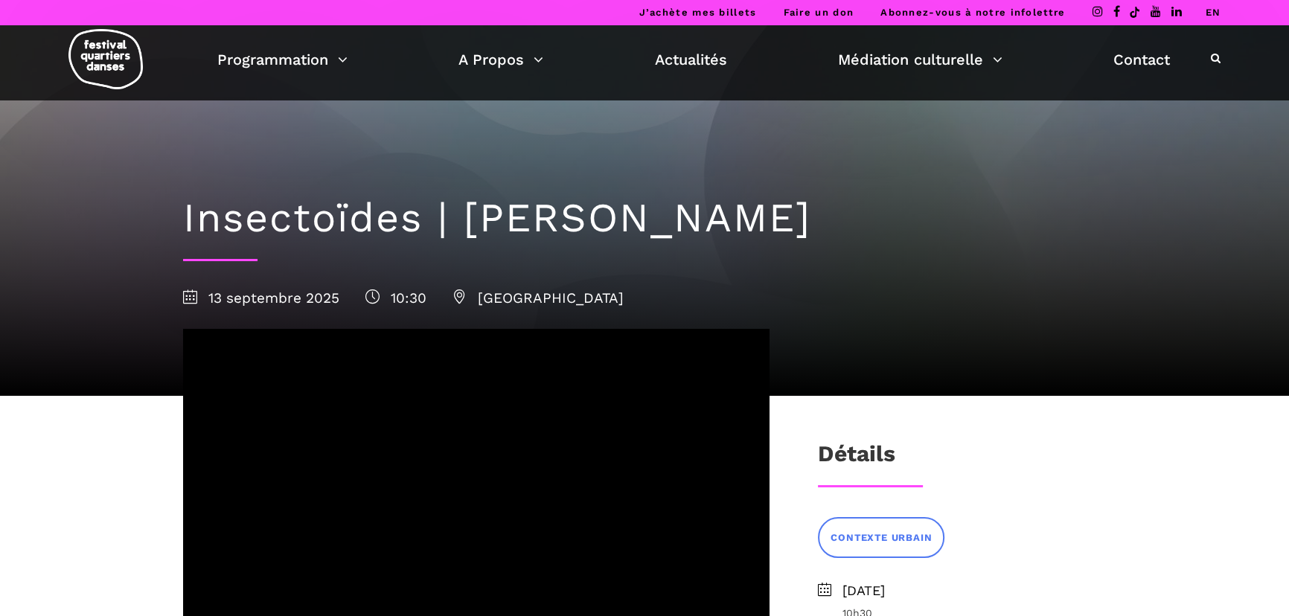
scroll to position [157, 0]
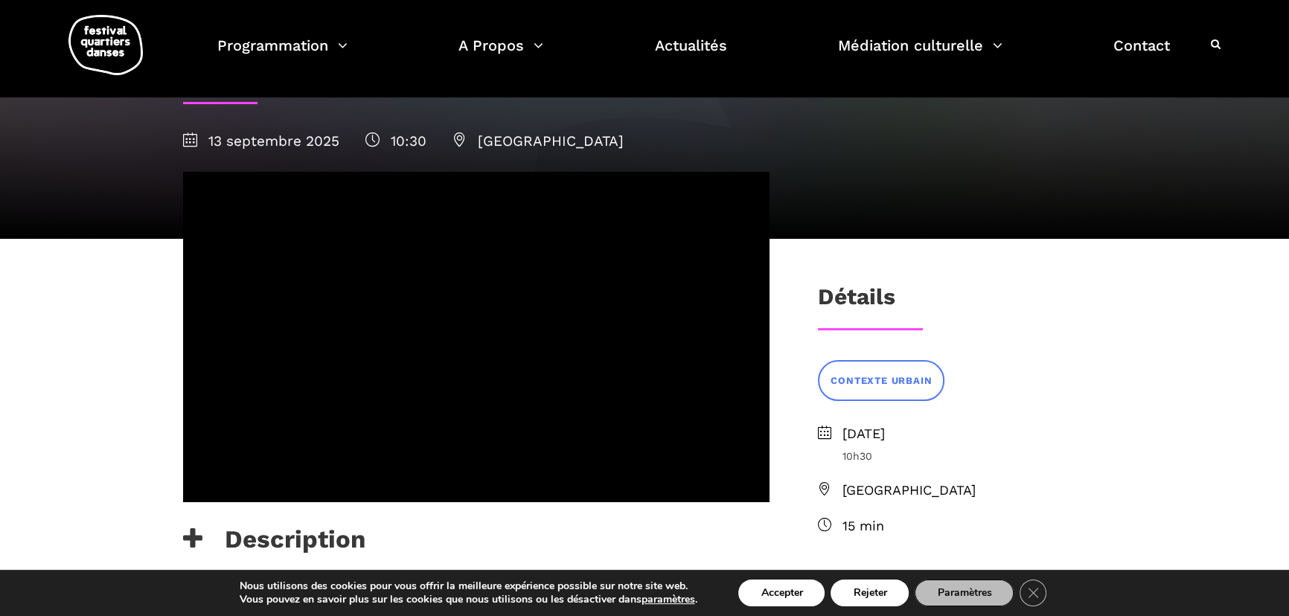
click at [170, 421] on div at bounding box center [476, 348] width 616 height 352
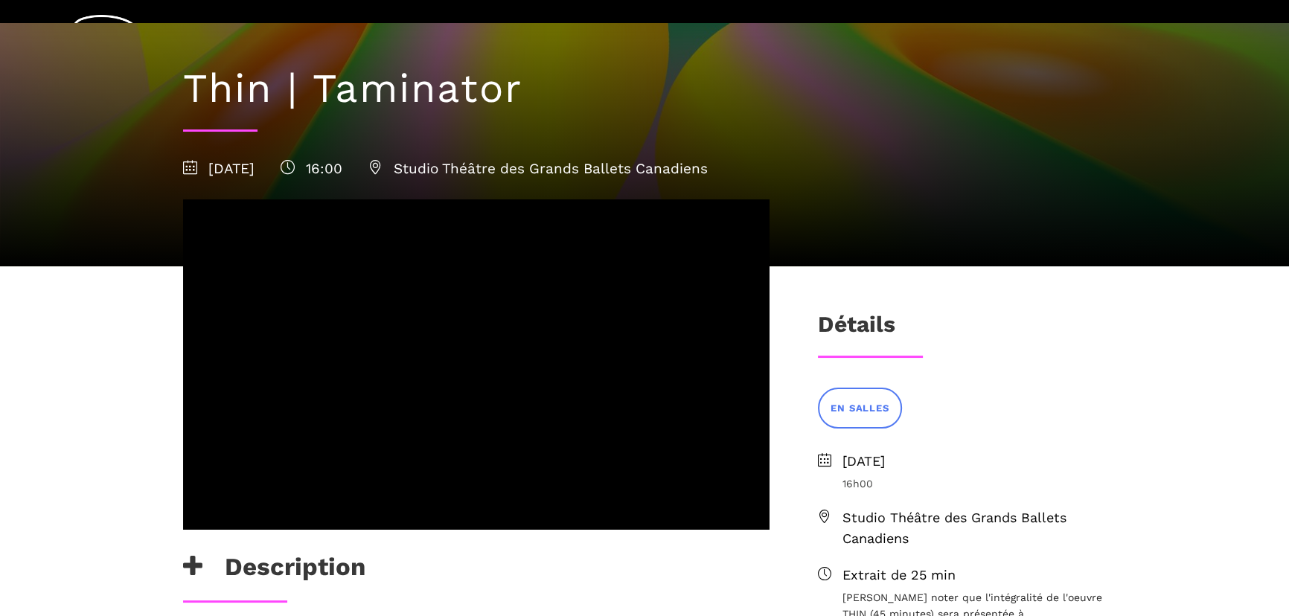
scroll to position [157, 0]
